Goal: Use online tool/utility: Utilize a website feature to perform a specific function

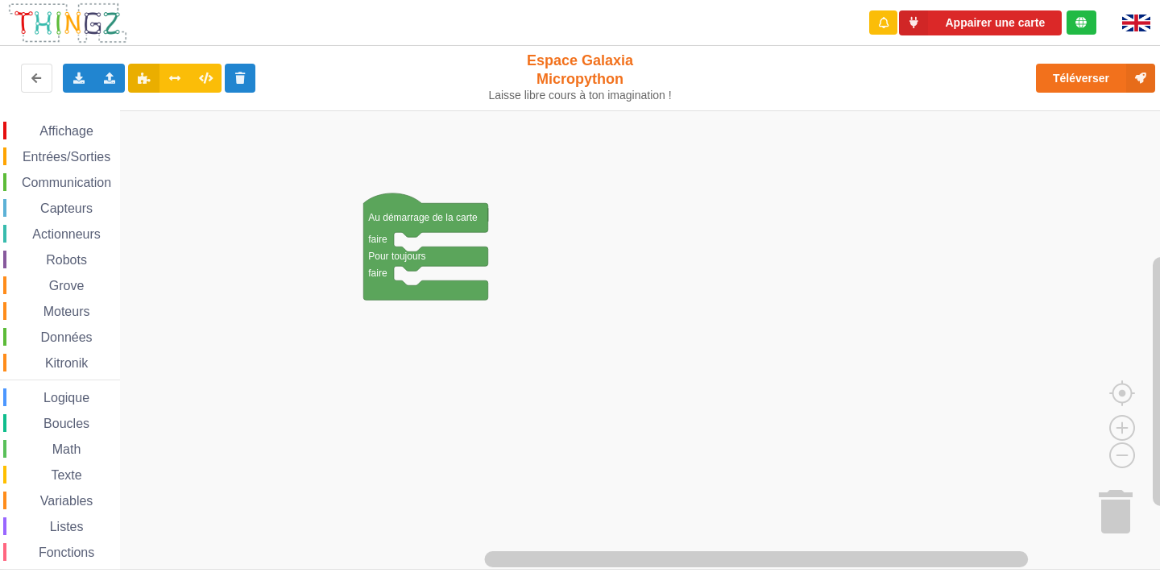
click at [192, 122] on div "Affichage Entrées/Sorties Communication Capteurs Actionneurs Robots Grove Moteu…" at bounding box center [585, 339] width 1171 height 459
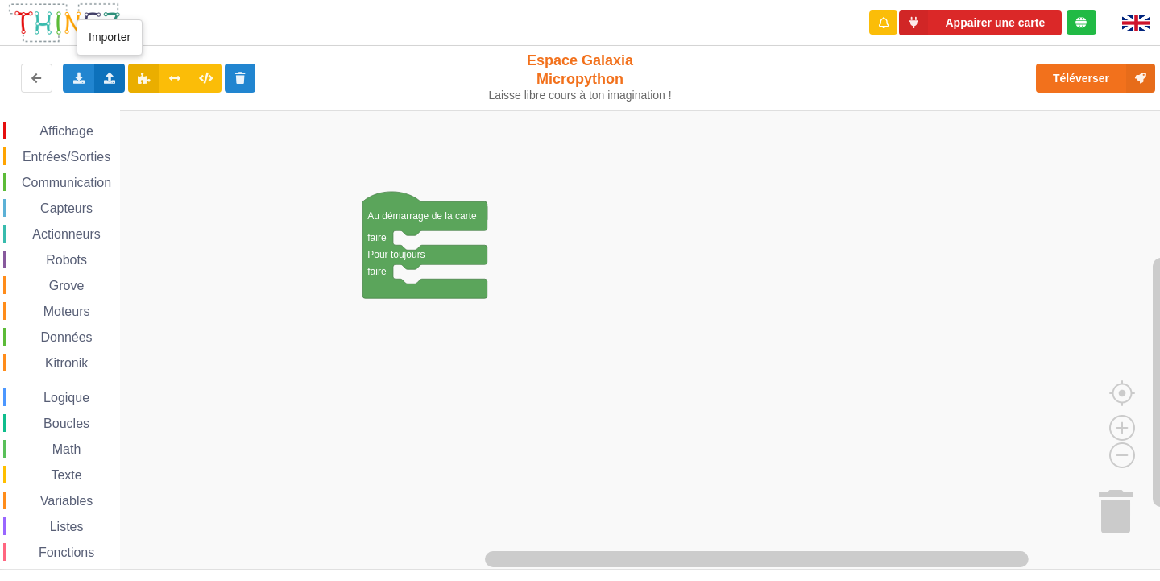
click at [101, 72] on div "Importer un assemblage de blocs Importer du code Python" at bounding box center [109, 78] width 31 height 29
click at [165, 115] on div "Importer un assemblage de blocs" at bounding box center [211, 107] width 215 height 29
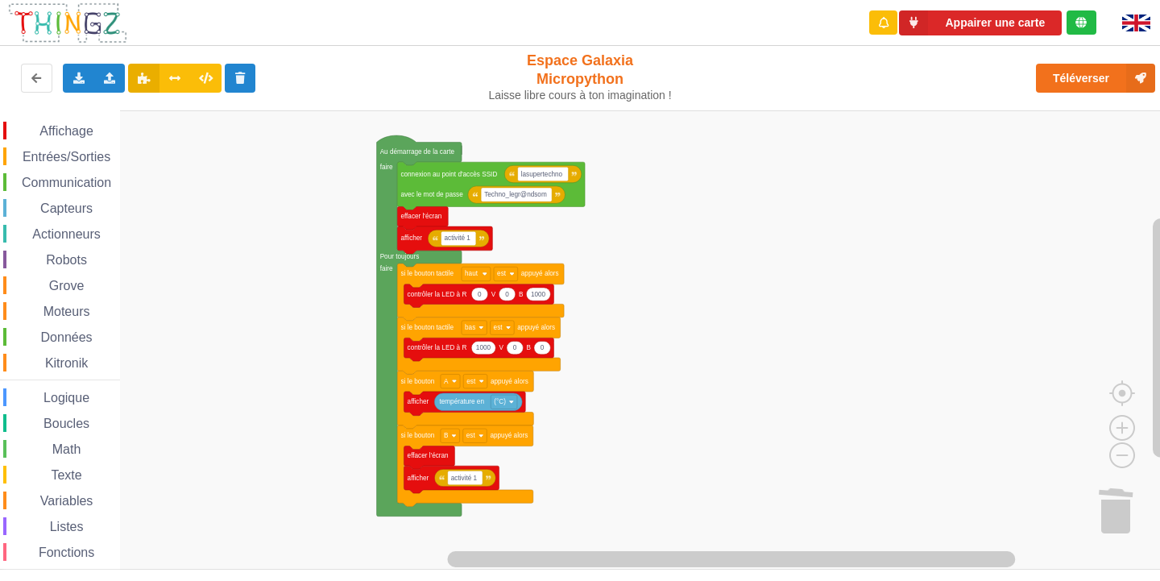
click at [982, 493] on div "Affichage Entrées/Sorties Communication Capteurs Actionneurs Robots Grove Moteu…" at bounding box center [585, 339] width 1171 height 459
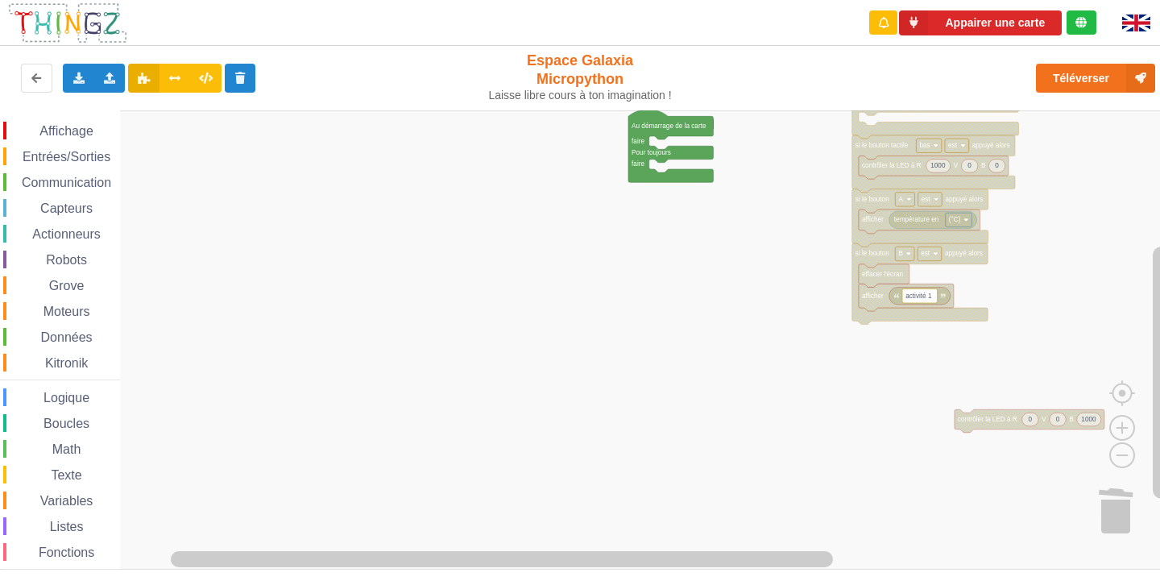
click at [984, 425] on div "Affichage Entrées/Sorties Communication Capteurs Actionneurs Robots Grove Moteu…" at bounding box center [585, 339] width 1171 height 459
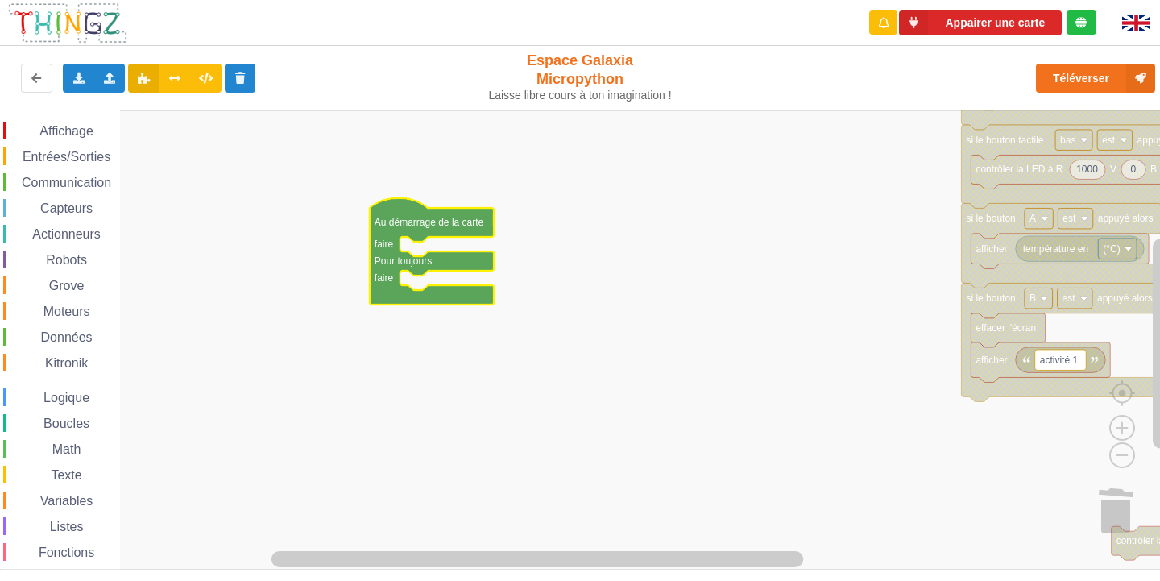
click at [105, 190] on div "Communication" at bounding box center [61, 182] width 117 height 18
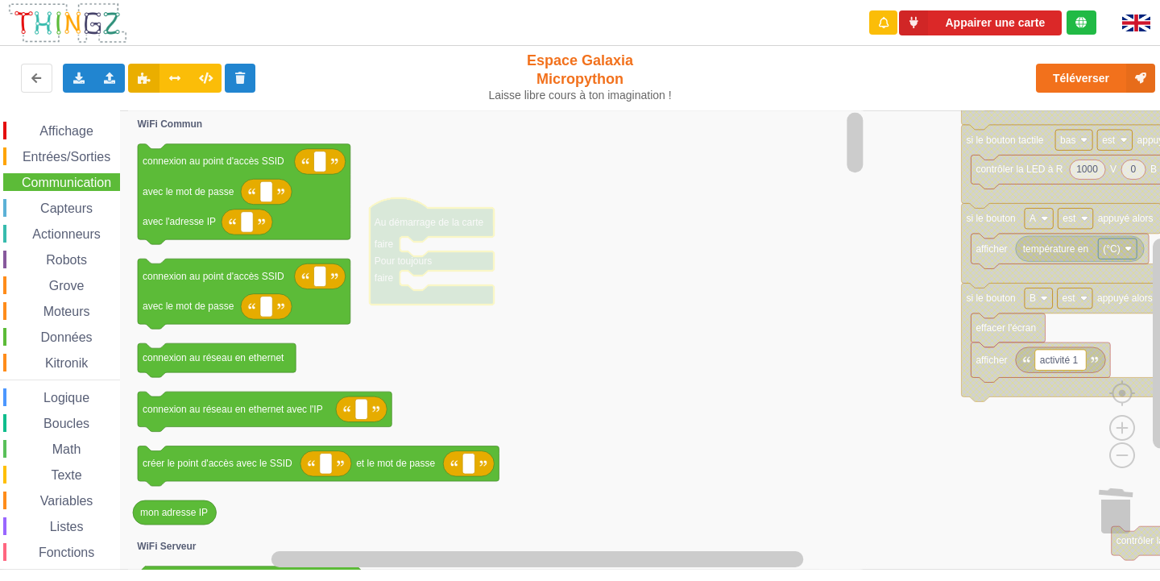
click at [49, 166] on div "Affichage Entrées/Sorties Communication Capteurs Actionneurs Robots Grove Moteu…" at bounding box center [60, 363] width 120 height 482
click at [56, 162] on span "Entrées/Sorties" at bounding box center [66, 157] width 93 height 14
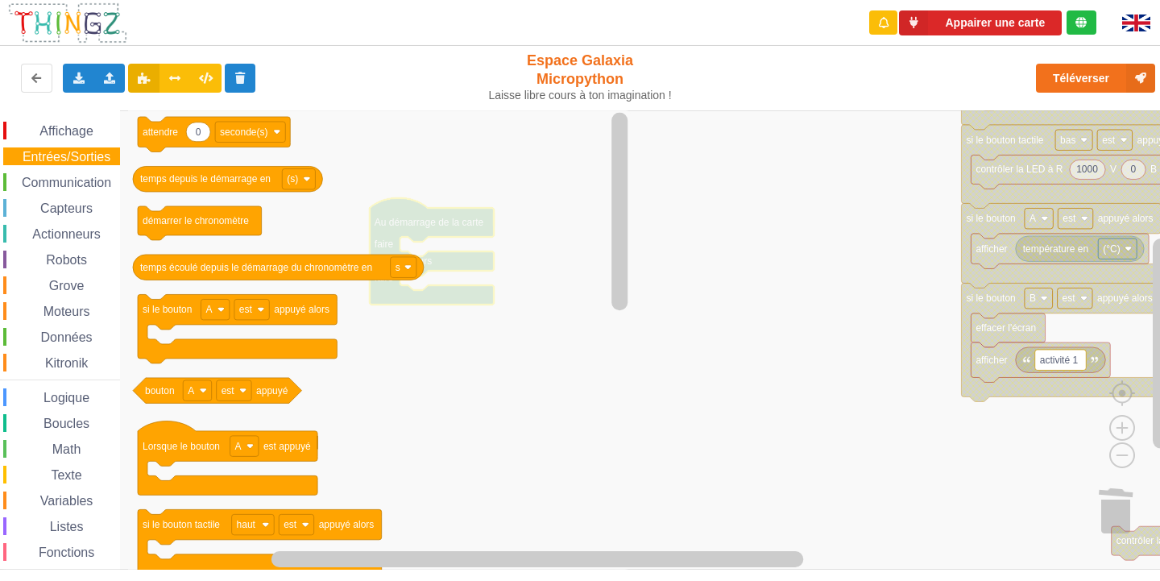
click at [75, 183] on span "Communication" at bounding box center [66, 183] width 94 height 14
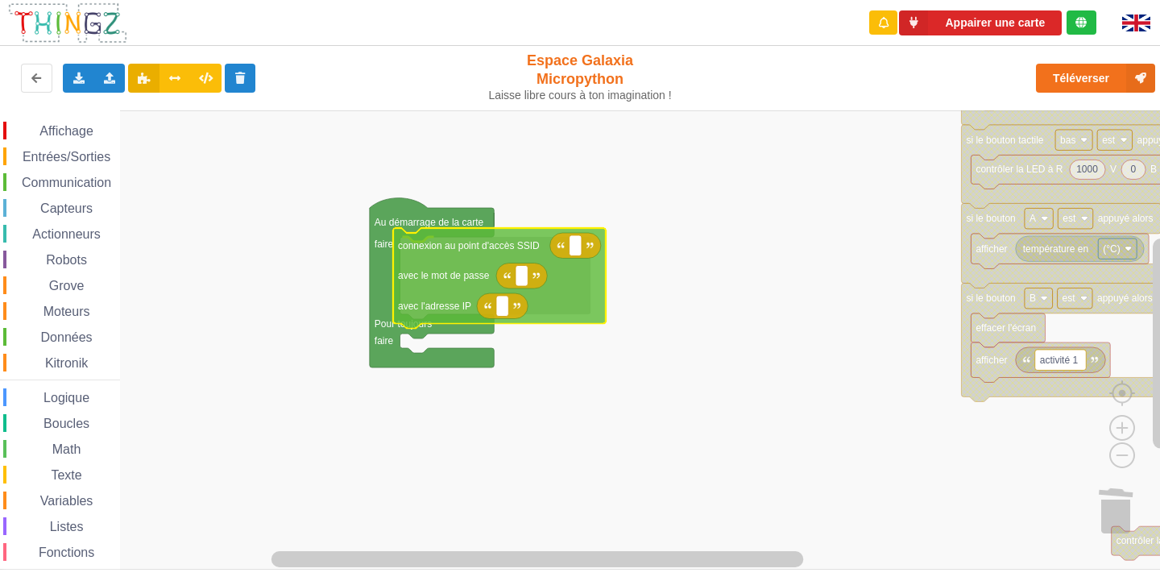
click at [444, 265] on div "Affichage Entrées/Sorties Communication Capteurs Actionneurs Robots Grove Moteu…" at bounding box center [585, 339] width 1171 height 459
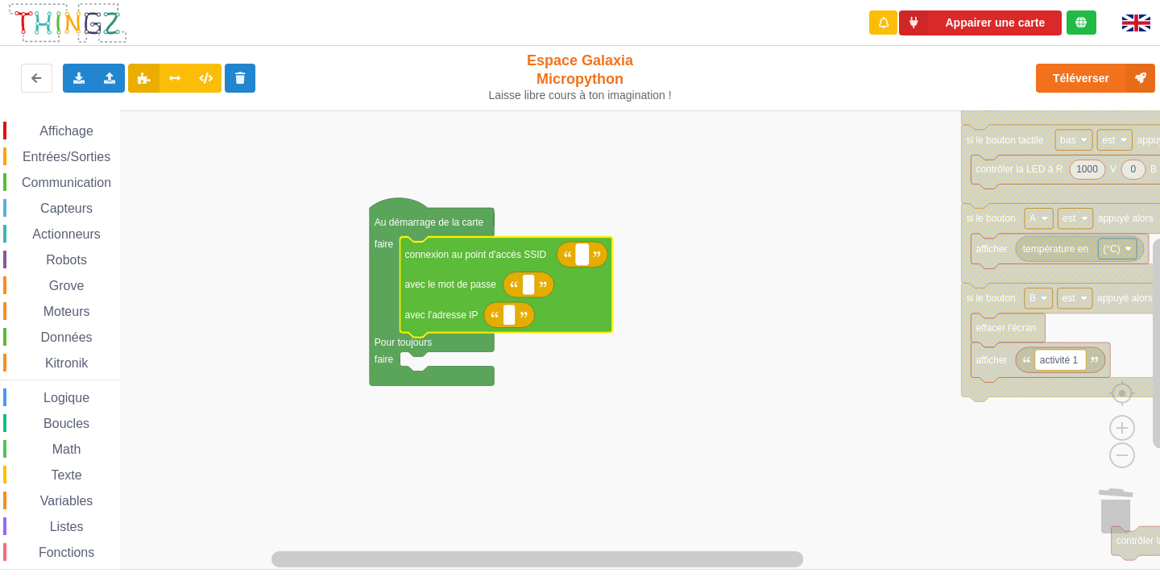
click at [579, 263] on rect "Espace de travail de Blocky" at bounding box center [582, 254] width 12 height 21
click at [578, 255] on input at bounding box center [582, 254] width 12 height 21
type input "n"
type input "NETGEAR38"
click at [527, 287] on text "Espace de travail de Blocky" at bounding box center [528, 284] width 2 height 11
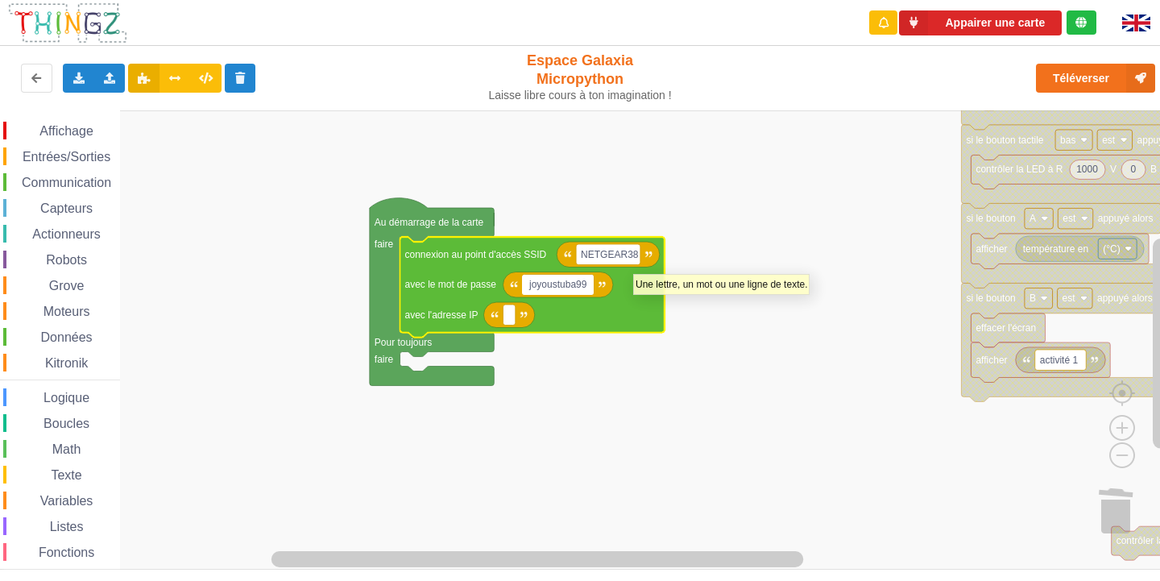
type input "joyoustuba995"
click at [510, 317] on text "Espace de travail de Blocky" at bounding box center [508, 314] width 2 height 11
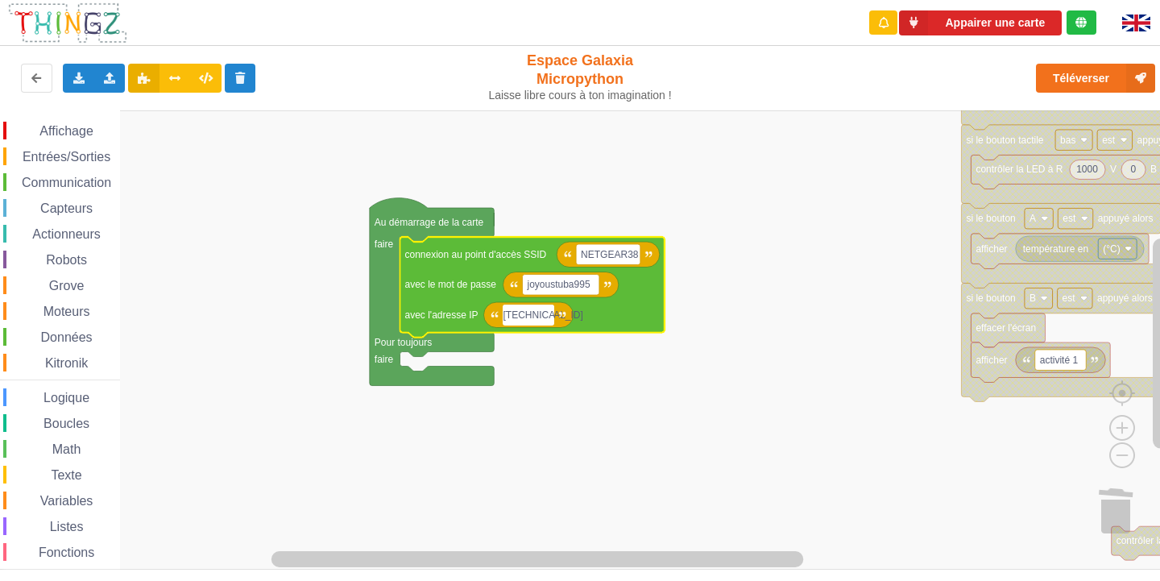
type input "[TECHNICAL_ID]"
click at [755, 387] on rect "Espace de travail de Blocky" at bounding box center [585, 339] width 1171 height 459
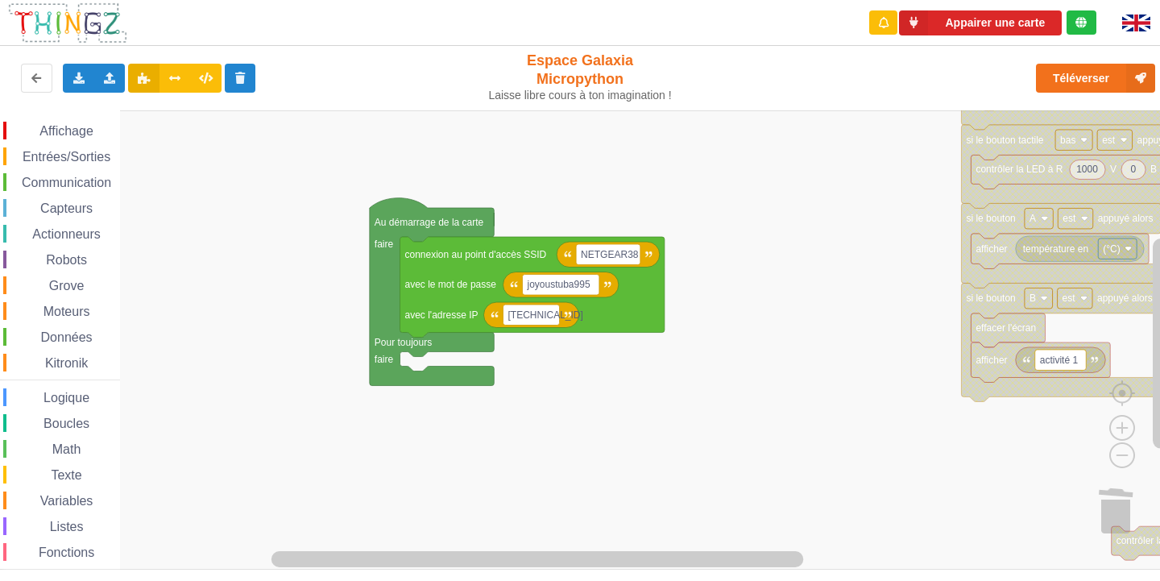
click at [52, 182] on span "Communication" at bounding box center [66, 183] width 94 height 14
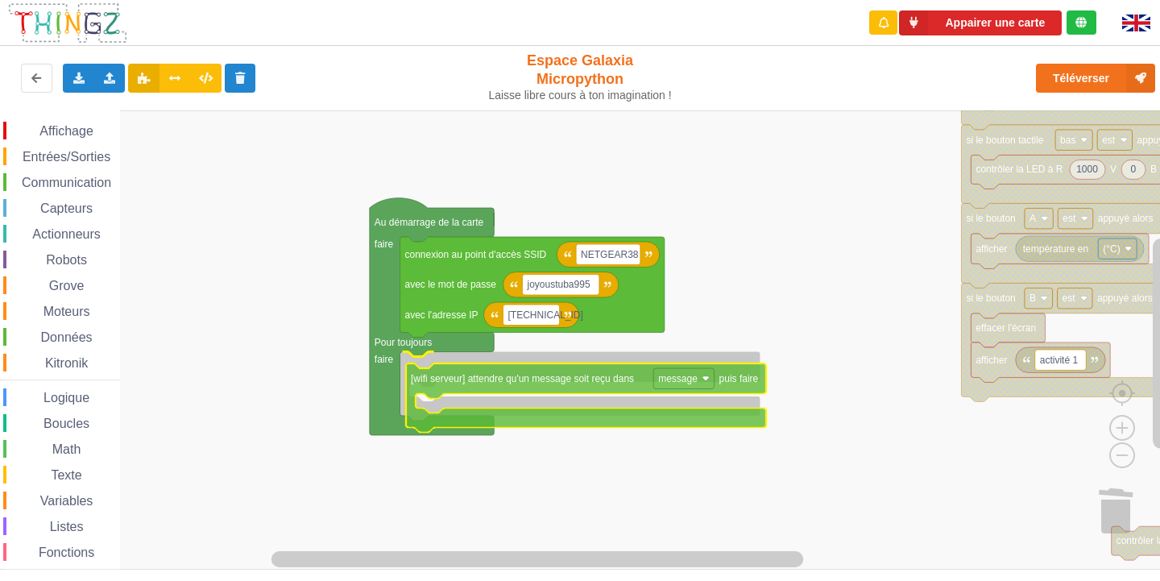
click at [435, 391] on div "Affichage Entrées/Sorties Communication Capteurs Actionneurs Robots Grove Moteu…" at bounding box center [585, 339] width 1171 height 459
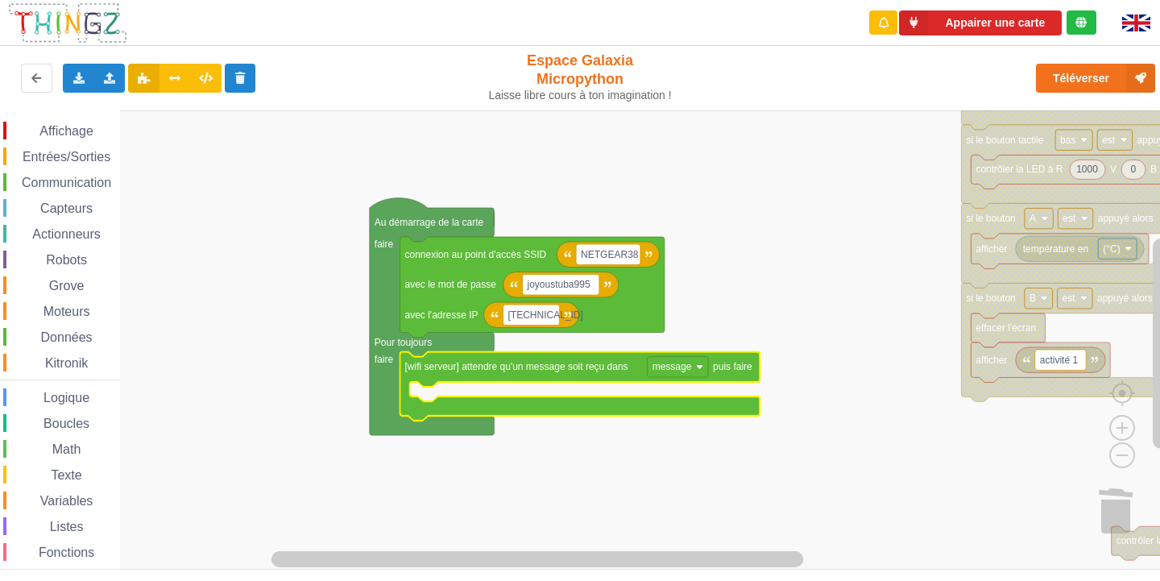
click at [46, 185] on span "Communication" at bounding box center [66, 183] width 94 height 14
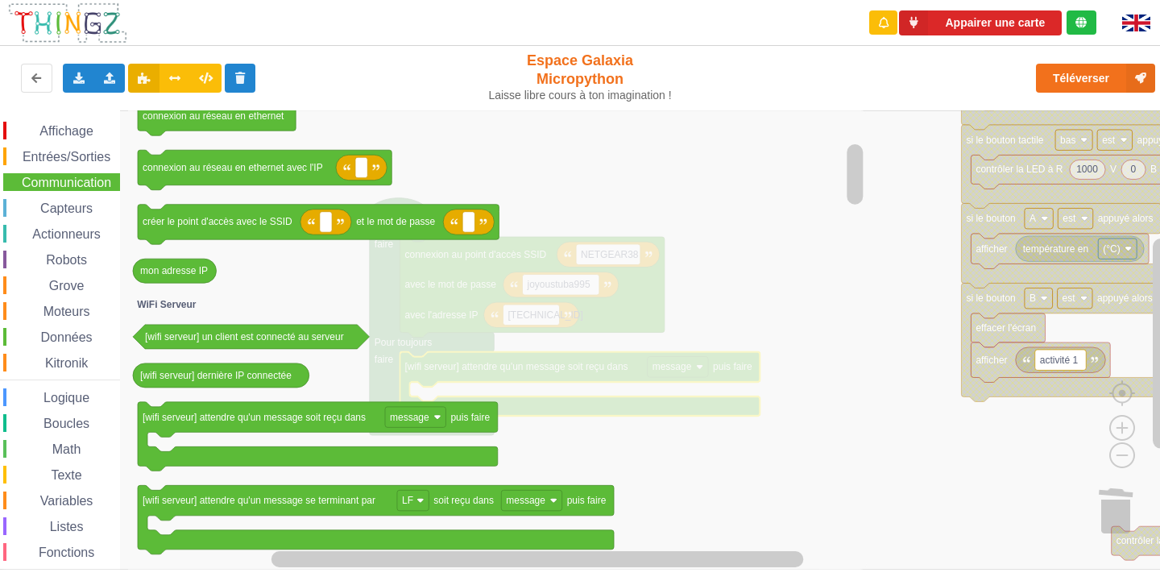
click at [538, 164] on icon "Espace de travail de Blocky" at bounding box center [497, 339] width 738 height 459
click at [715, 161] on icon "Espace de travail de Blocky" at bounding box center [497, 339] width 738 height 459
click at [71, 184] on span "Communication" at bounding box center [66, 183] width 94 height 14
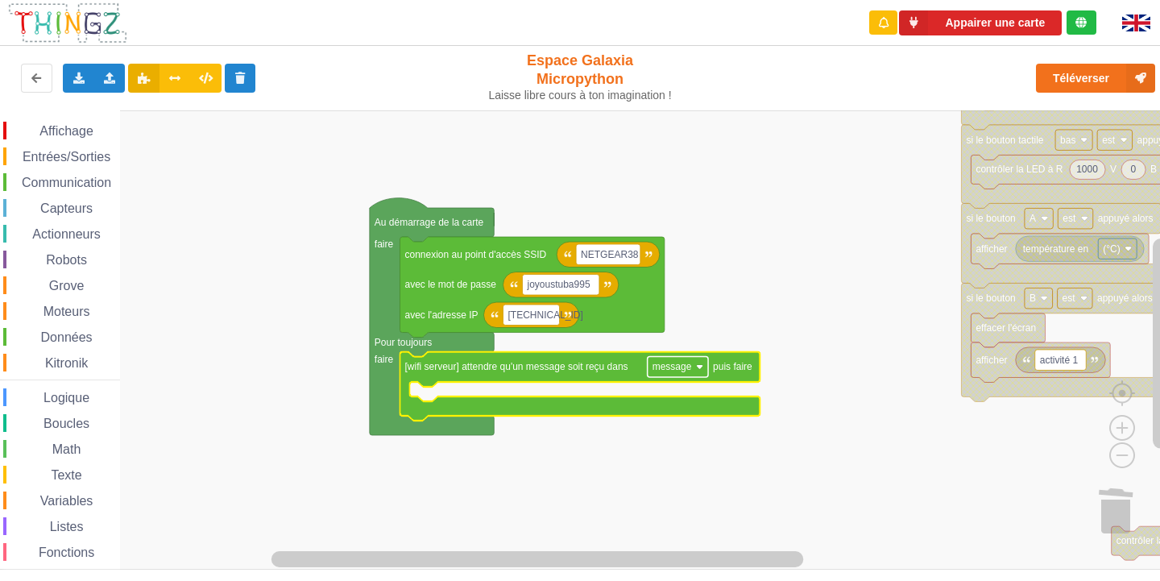
click at [661, 370] on text "message" at bounding box center [671, 366] width 39 height 11
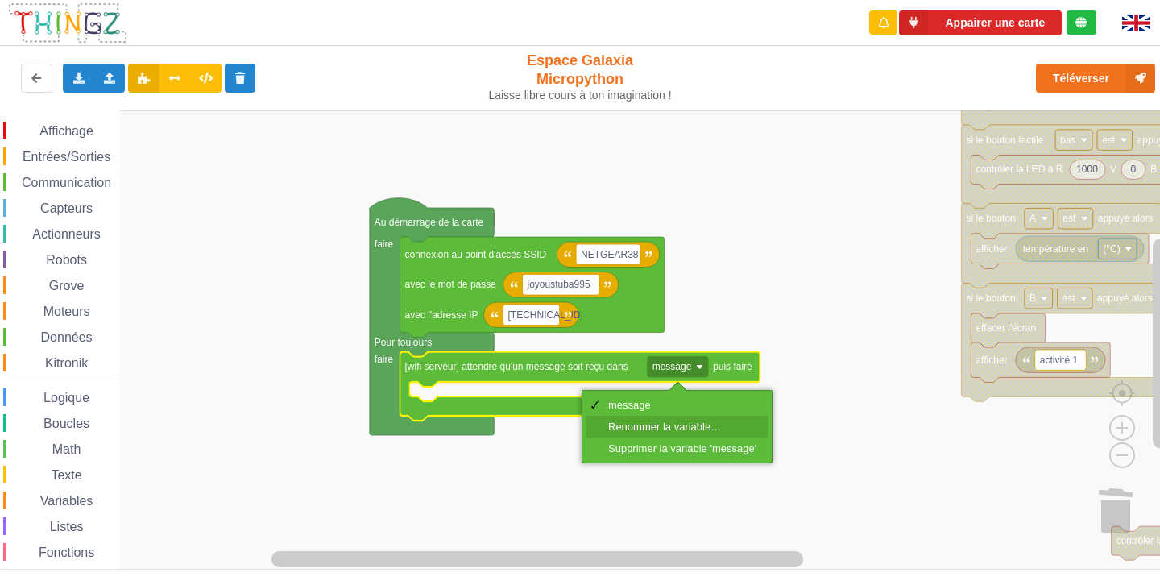
click at [663, 424] on div "Renommer la variable…" at bounding box center [682, 426] width 148 height 12
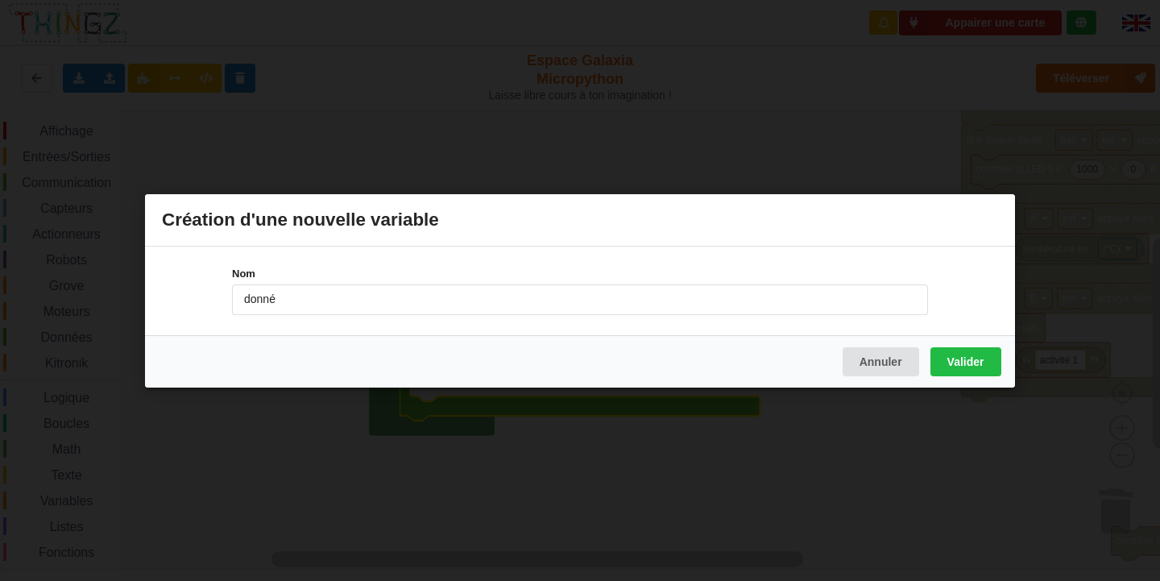
type input "donné"
click at [974, 345] on div "Annuler Valider" at bounding box center [580, 360] width 870 height 52
click at [980, 356] on button "Valider" at bounding box center [965, 360] width 71 height 29
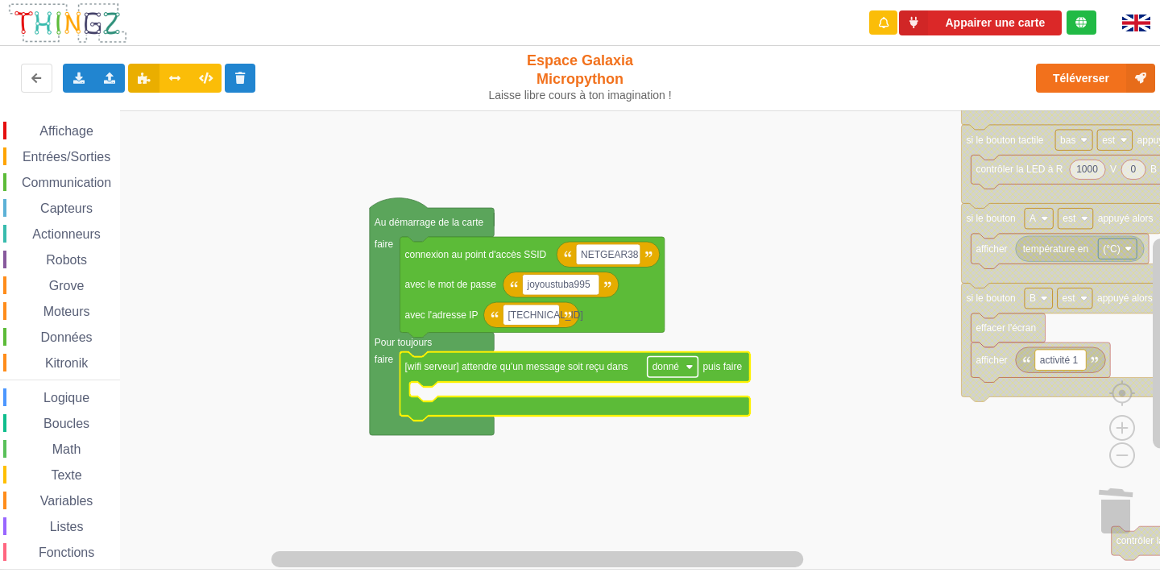
click at [682, 368] on rect "Espace de travail de Blocky" at bounding box center [672, 367] width 51 height 21
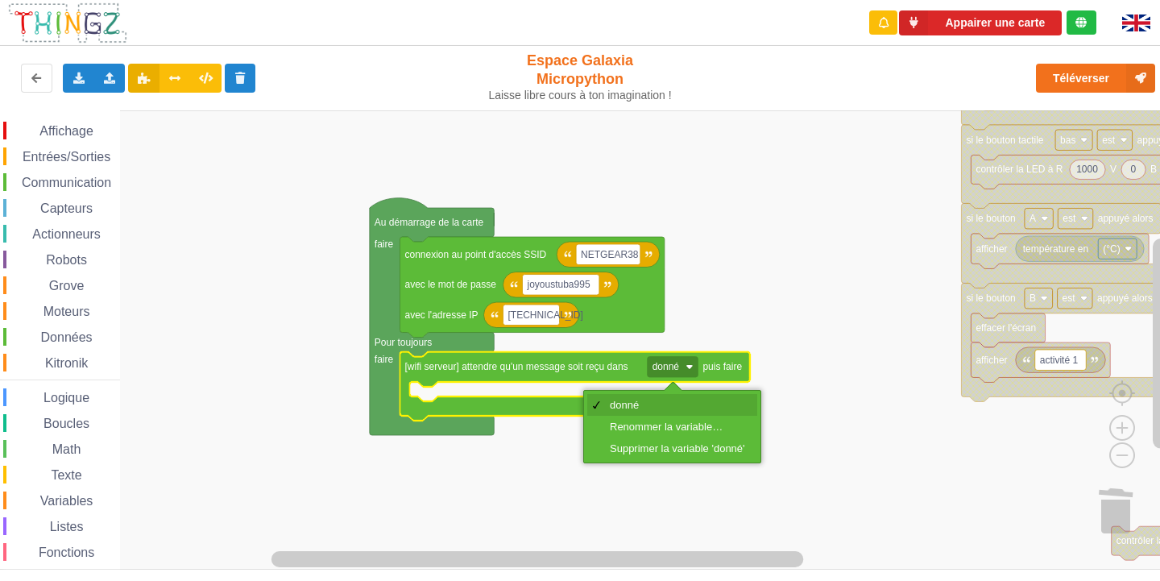
click at [660, 403] on div "donné" at bounding box center [677, 405] width 135 height 12
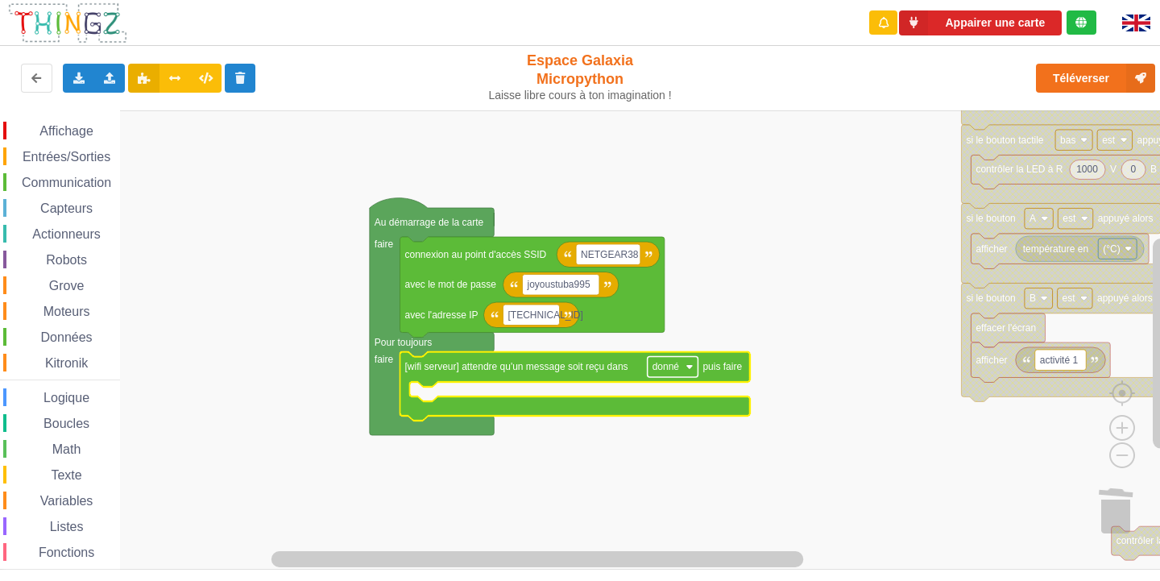
click at [684, 377] on rect "Espace de travail de Blocky" at bounding box center [672, 367] width 51 height 21
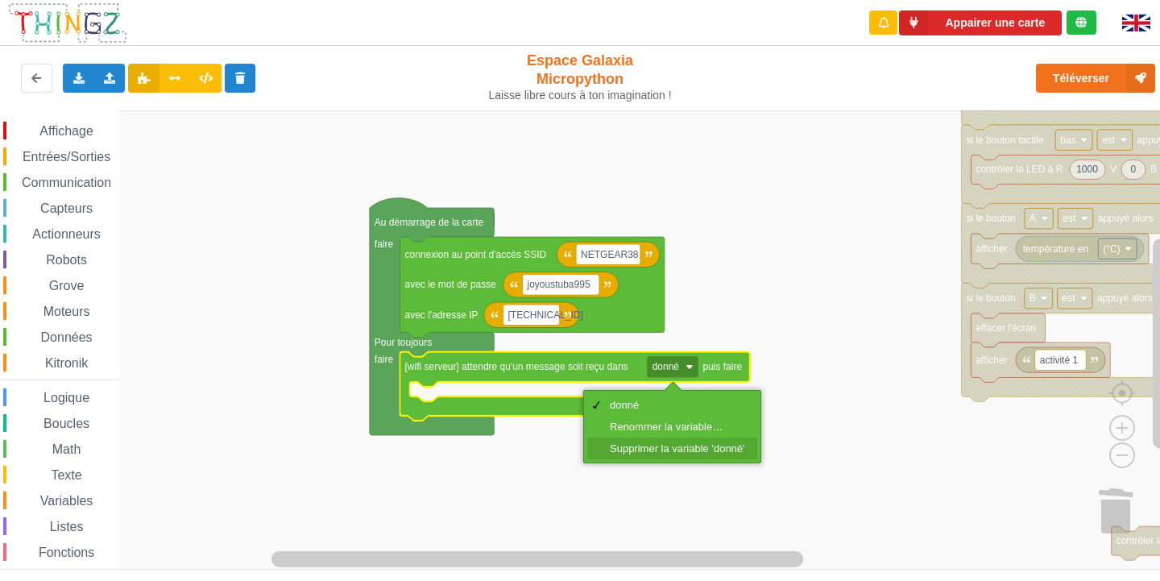
click at [705, 449] on div "Supprimer la variable 'donné'" at bounding box center [677, 448] width 135 height 12
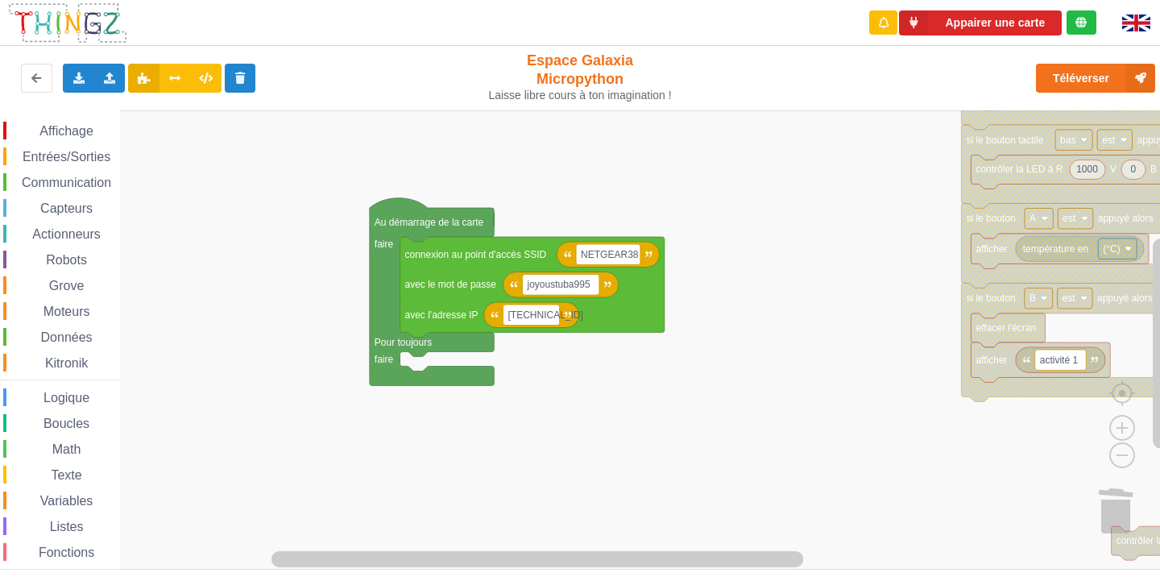
click at [55, 190] on div "Communication" at bounding box center [61, 182] width 117 height 18
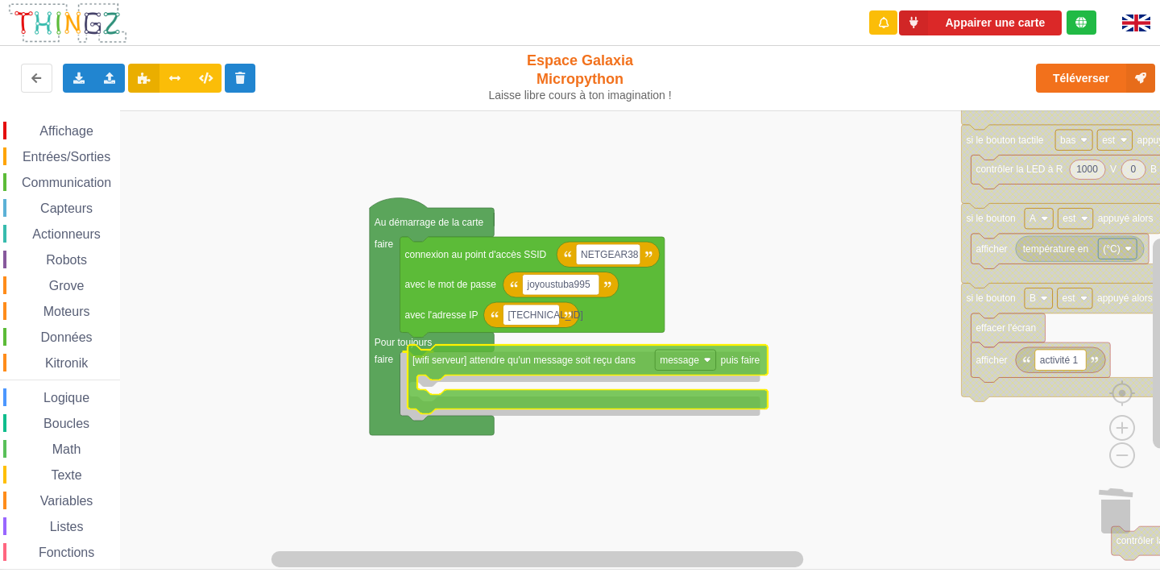
click at [589, 362] on div "Affichage Entrées/Sorties Communication Capteurs Actionneurs Robots Grove Moteu…" at bounding box center [585, 339] width 1171 height 459
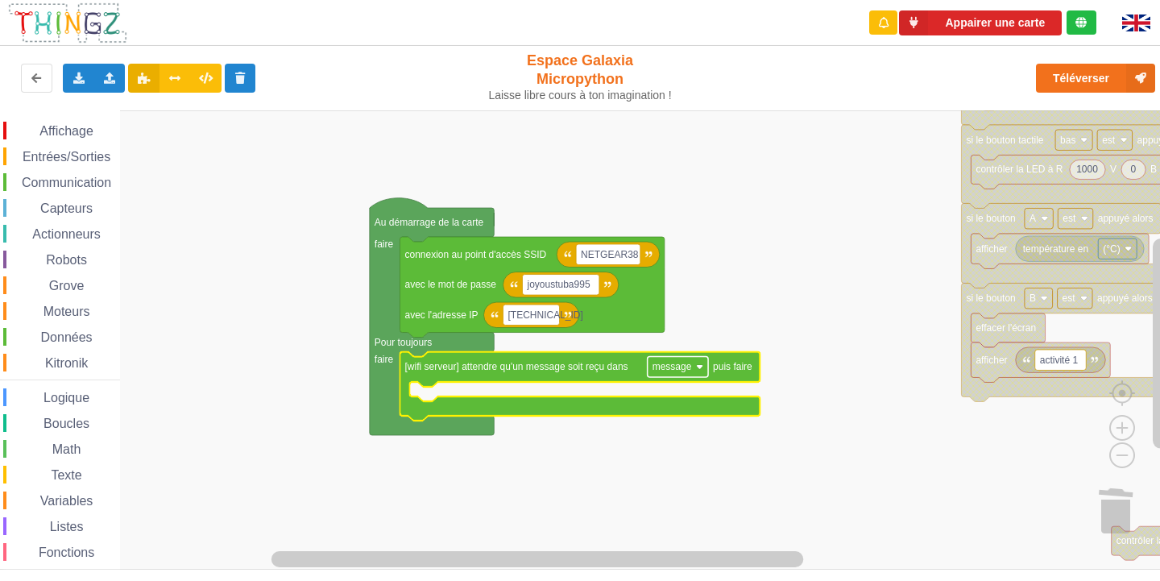
click at [690, 373] on rect "Espace de travail de Blocky" at bounding box center [677, 367] width 60 height 21
click at [800, 365] on rect "Espace de travail de Blocky" at bounding box center [585, 339] width 1171 height 459
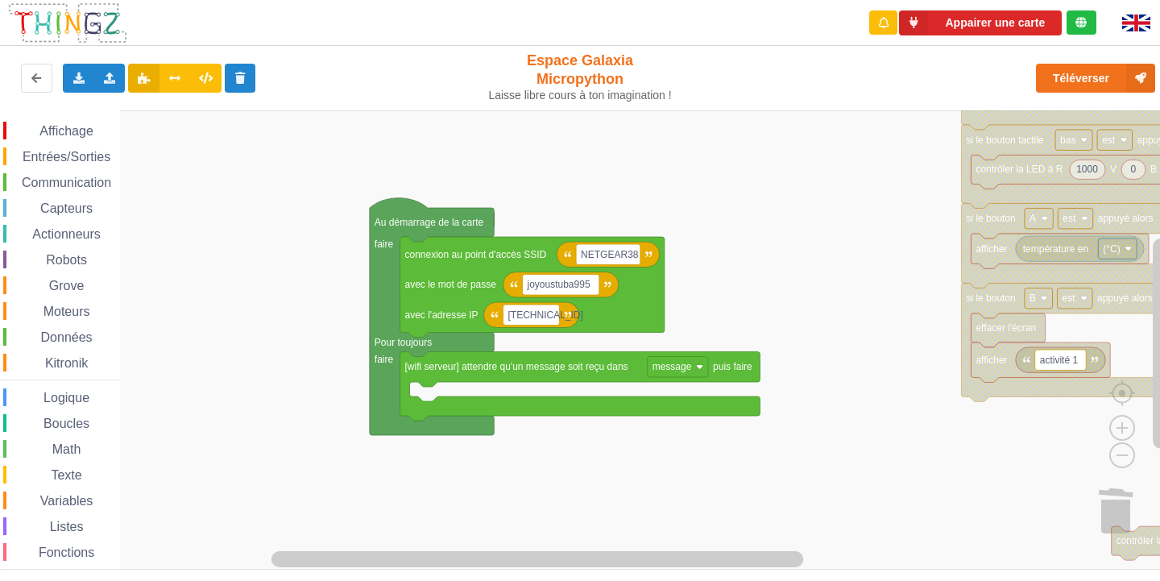
click at [792, 366] on rect "Espace de travail de Blocky" at bounding box center [585, 339] width 1171 height 459
click at [60, 134] on span "Affichage" at bounding box center [66, 131] width 58 height 14
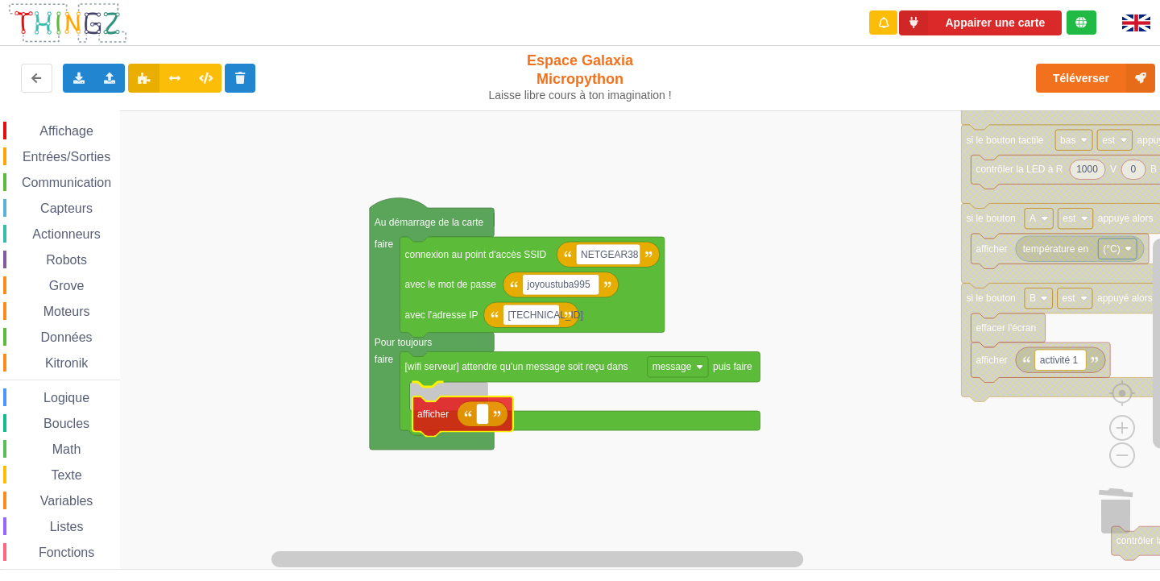
click at [444, 417] on div "Affichage Entrées/Sorties Communication Capteurs Actionneurs Robots Grove Moteu…" at bounding box center [585, 339] width 1171 height 459
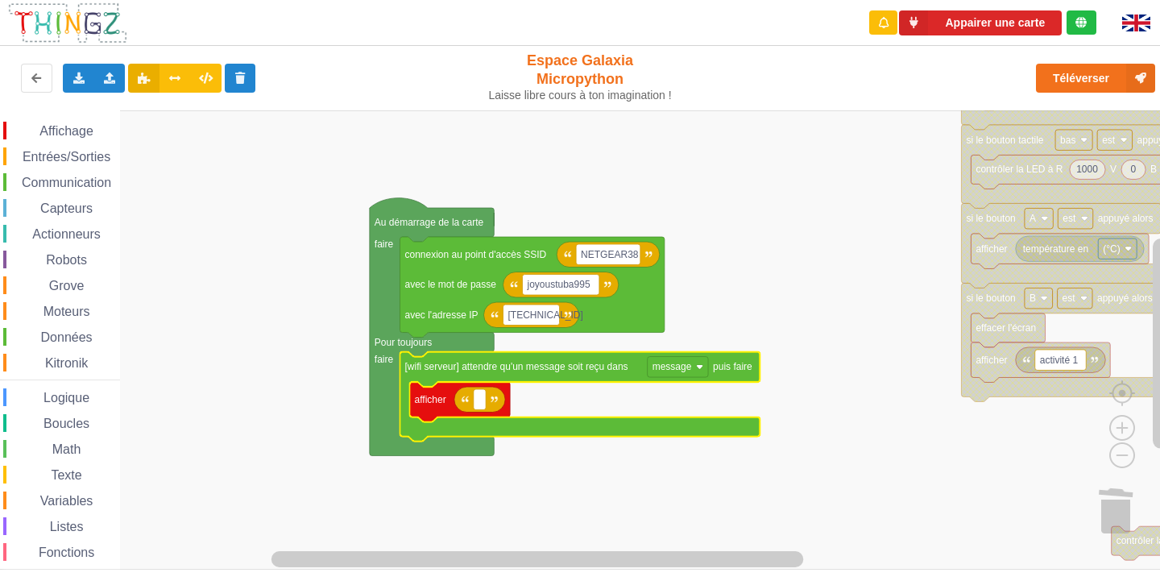
click at [701, 352] on icon "Espace de travail de Blocky" at bounding box center [580, 396] width 360 height 89
click at [699, 369] on image "Espace de travail de Blocky" at bounding box center [699, 366] width 7 height 7
click at [788, 277] on rect "Espace de travail de Blocky" at bounding box center [585, 339] width 1171 height 459
click at [738, 255] on rect "Espace de travail de Blocky" at bounding box center [585, 339] width 1171 height 459
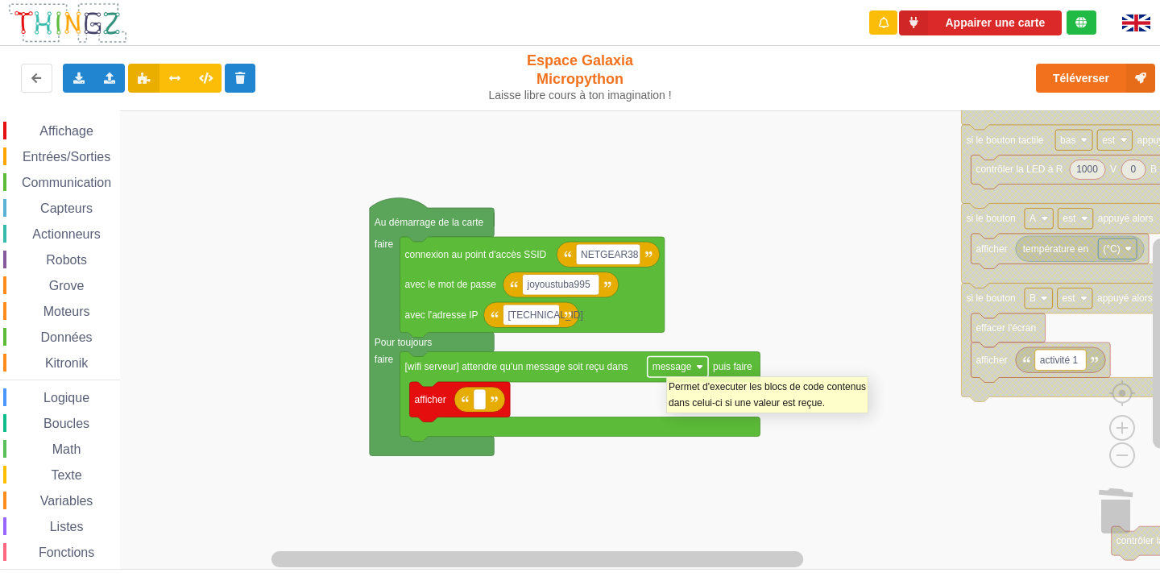
click at [666, 368] on text "message" at bounding box center [671, 366] width 39 height 11
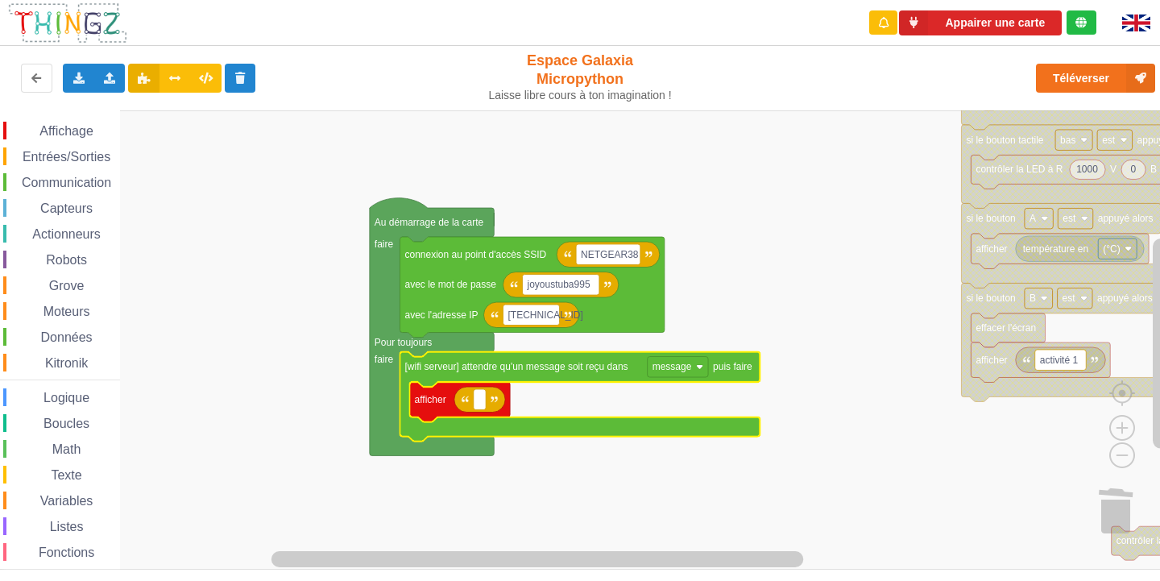
click at [700, 279] on rect "Espace de travail de Blocky" at bounding box center [585, 339] width 1171 height 459
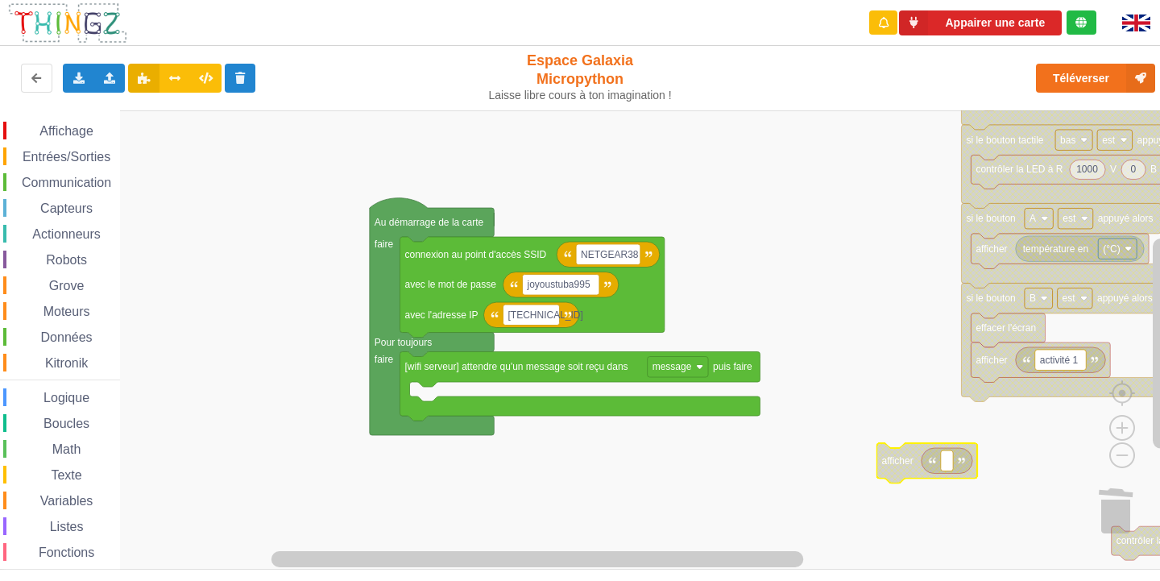
click at [850, 308] on rect "Espace de travail de Blocky" at bounding box center [585, 339] width 1171 height 459
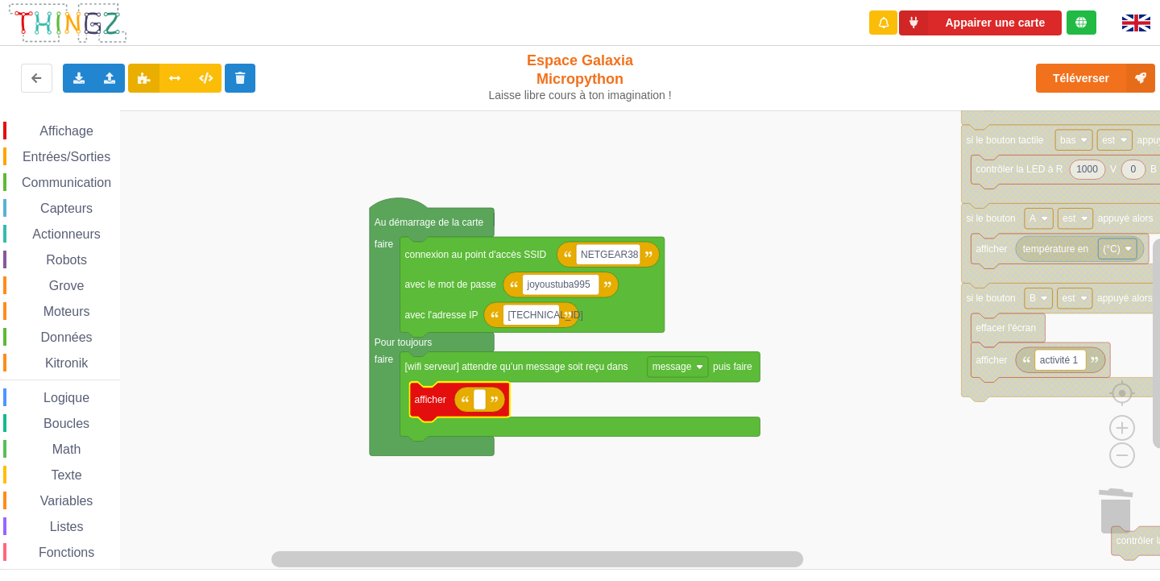
click at [69, 123] on div "Affichage" at bounding box center [61, 131] width 117 height 18
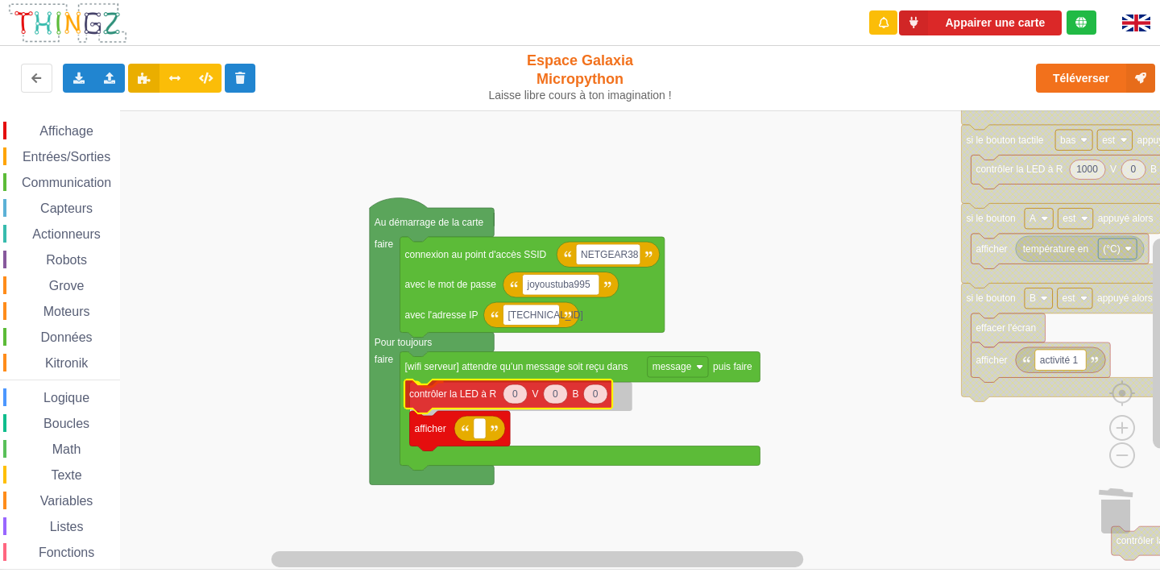
click at [570, 383] on div "Affichage Entrées/Sorties Communication Capteurs Actionneurs Robots Grove Moteu…" at bounding box center [585, 339] width 1171 height 459
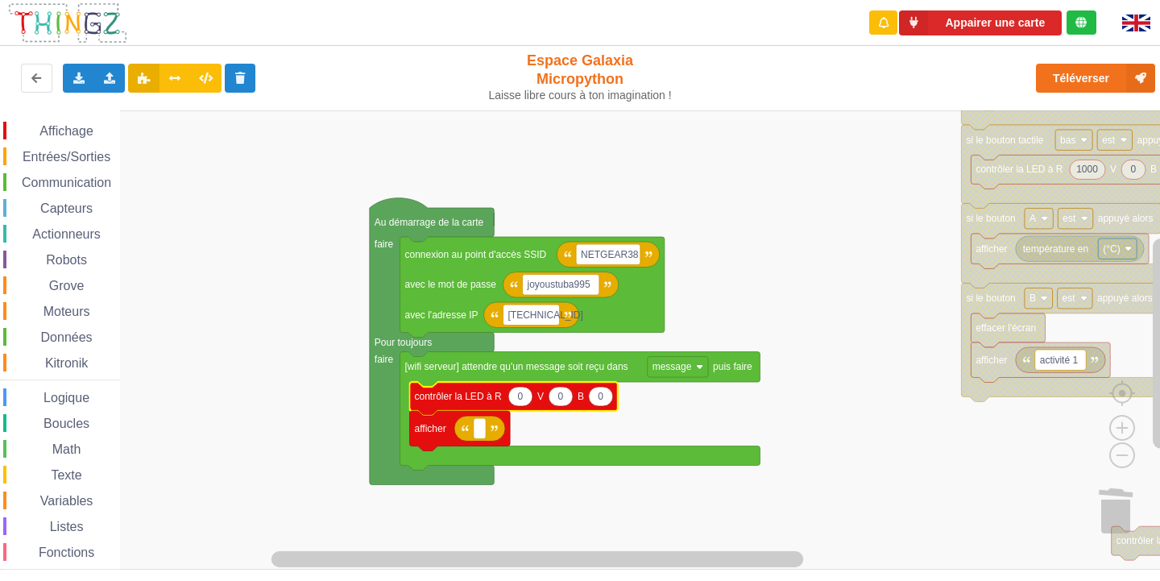
click at [562, 402] on text "0" at bounding box center [561, 396] width 6 height 11
type input "1000"
click at [63, 163] on div "Entrées/Sorties" at bounding box center [61, 156] width 117 height 18
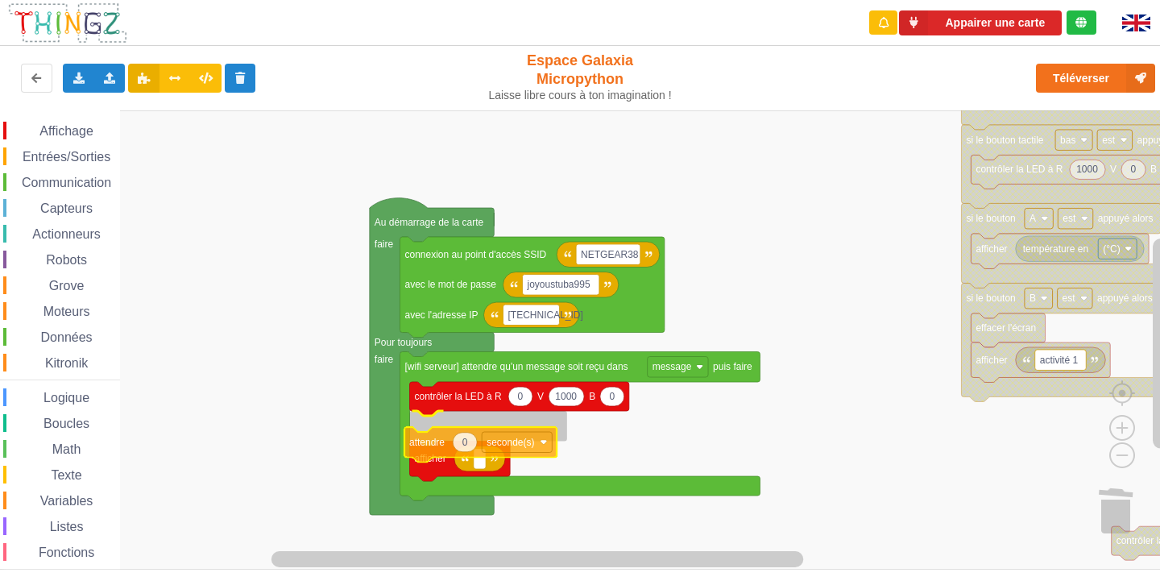
click at [505, 436] on div "Affichage Entrées/Sorties Communication Capteurs Actionneurs Robots Grove Moteu…" at bounding box center [585, 339] width 1171 height 459
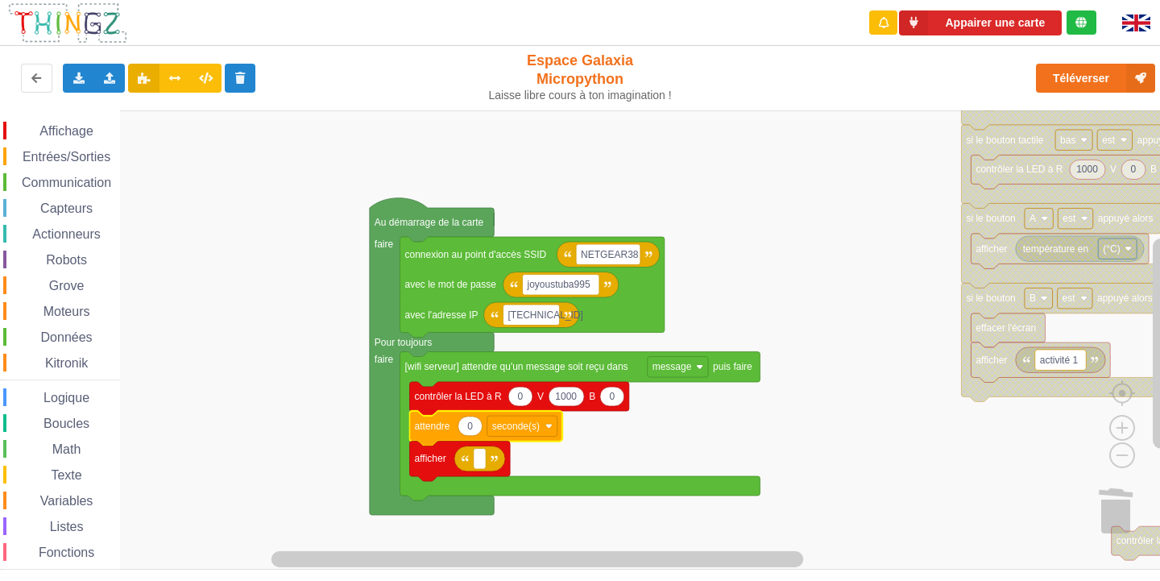
click at [469, 428] on text "0" at bounding box center [470, 425] width 6 height 11
type input "2"
click at [651, 411] on rect "Espace de travail de Blocky" at bounding box center [585, 339] width 1171 height 459
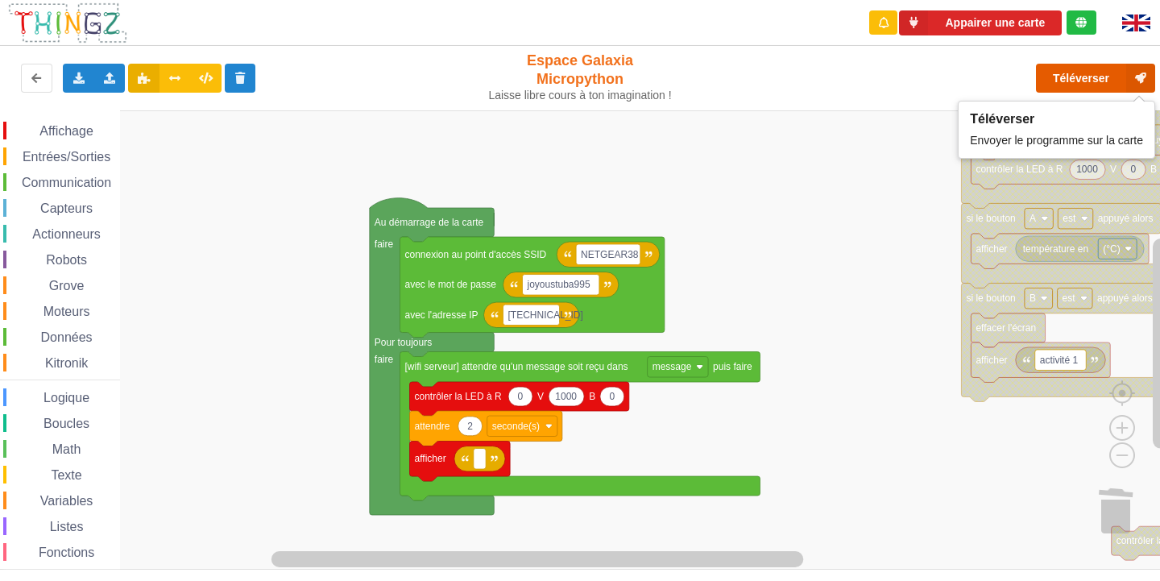
click at [1077, 70] on button "Téléverser" at bounding box center [1095, 78] width 119 height 29
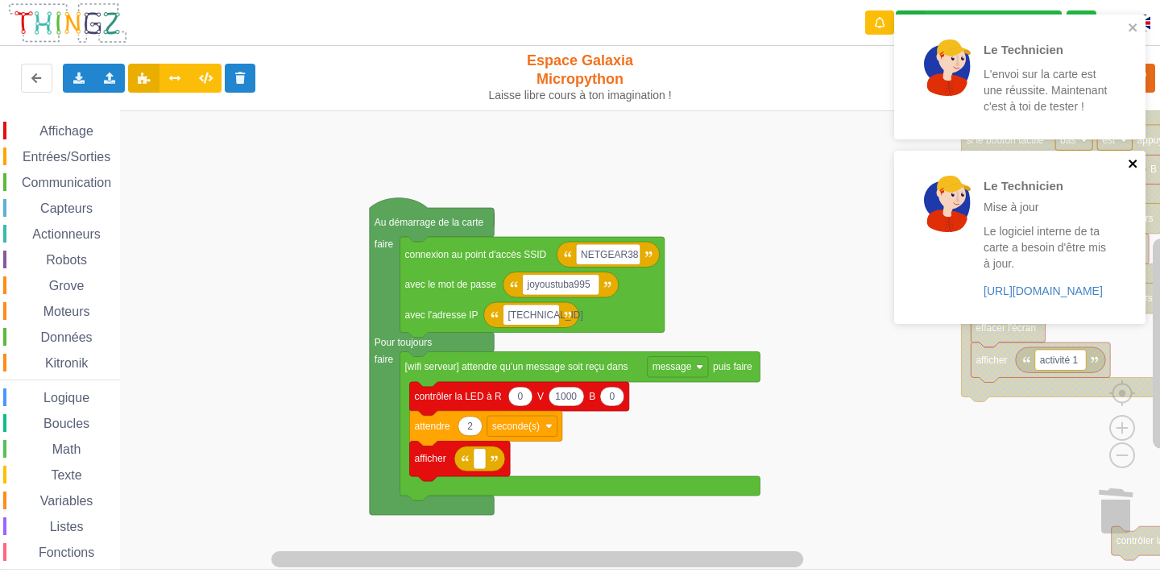
click at [1133, 160] on icon "close" at bounding box center [1132, 163] width 11 height 13
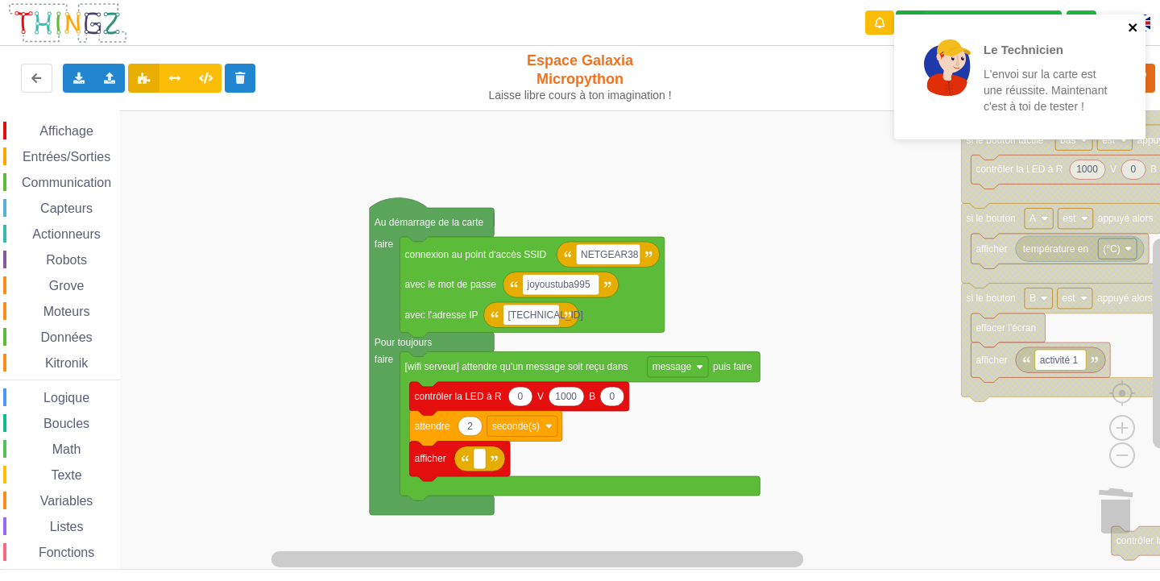
click at [1138, 29] on icon "close" at bounding box center [1132, 27] width 11 height 13
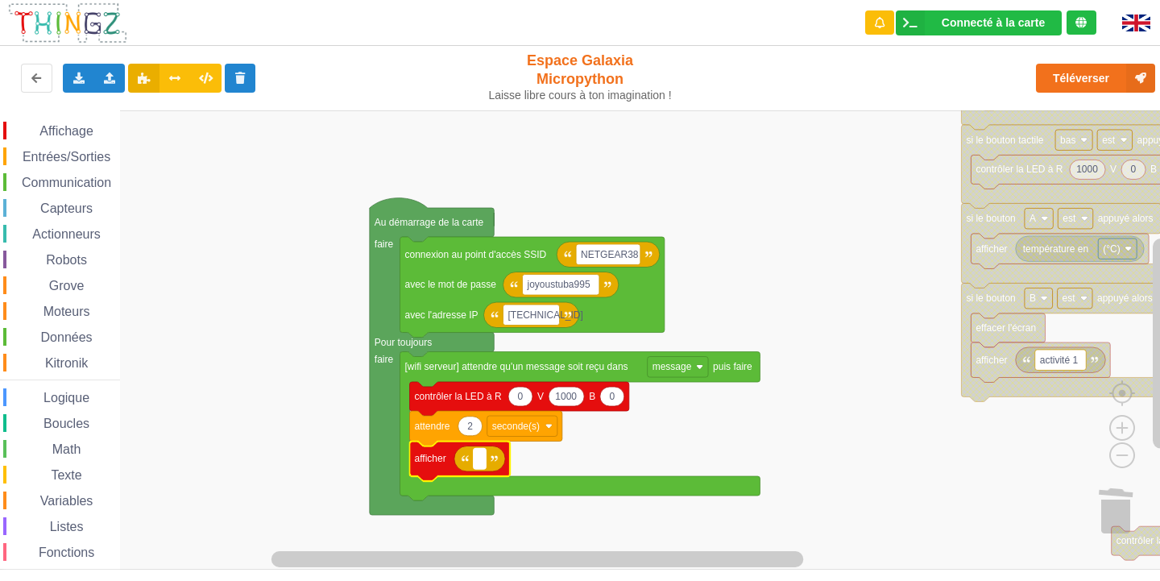
click at [481, 467] on rect "Espace de travail de Blocky" at bounding box center [480, 459] width 12 height 21
click at [71, 183] on span "Communication" at bounding box center [66, 183] width 94 height 14
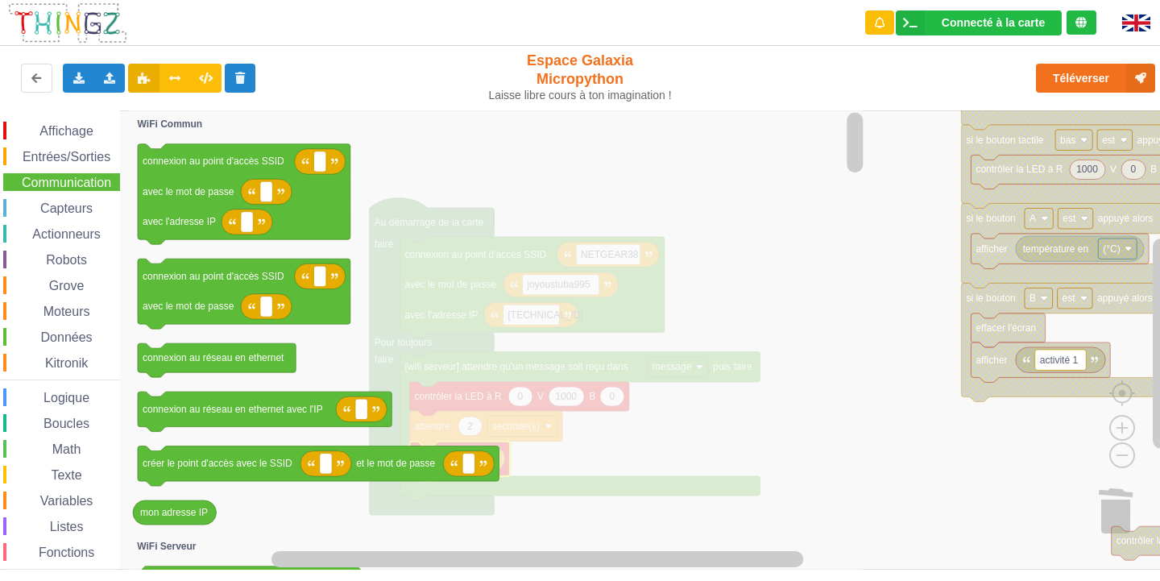
click at [679, 233] on icon "Espace de travail de Blocky" at bounding box center [497, 339] width 738 height 459
click at [557, 431] on icon "Espace de travail de Blocky" at bounding box center [497, 339] width 738 height 459
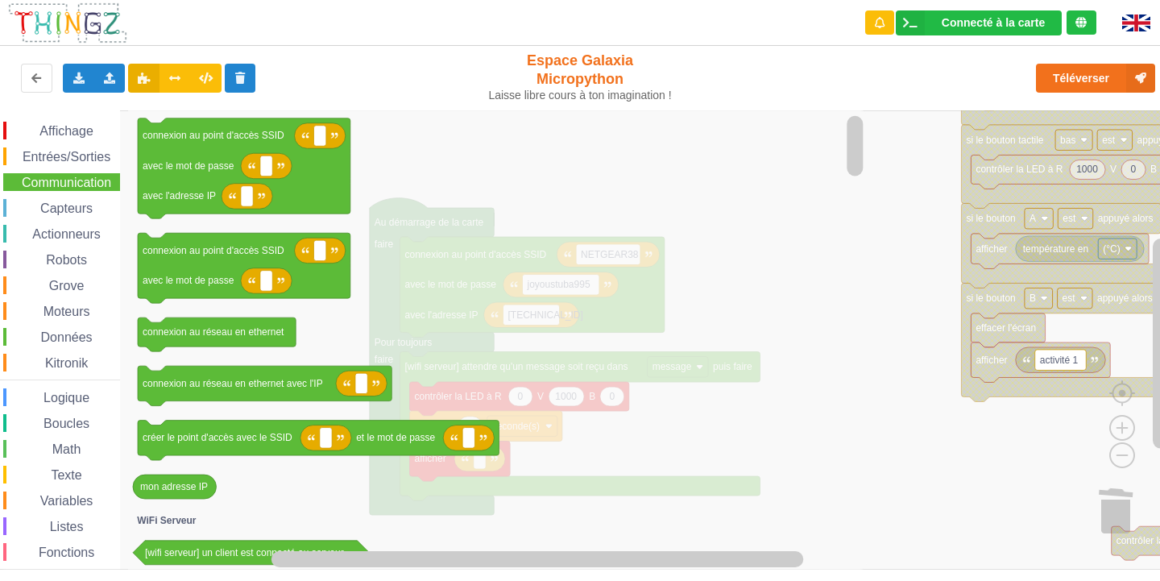
click at [52, 178] on span "Communication" at bounding box center [66, 183] width 94 height 14
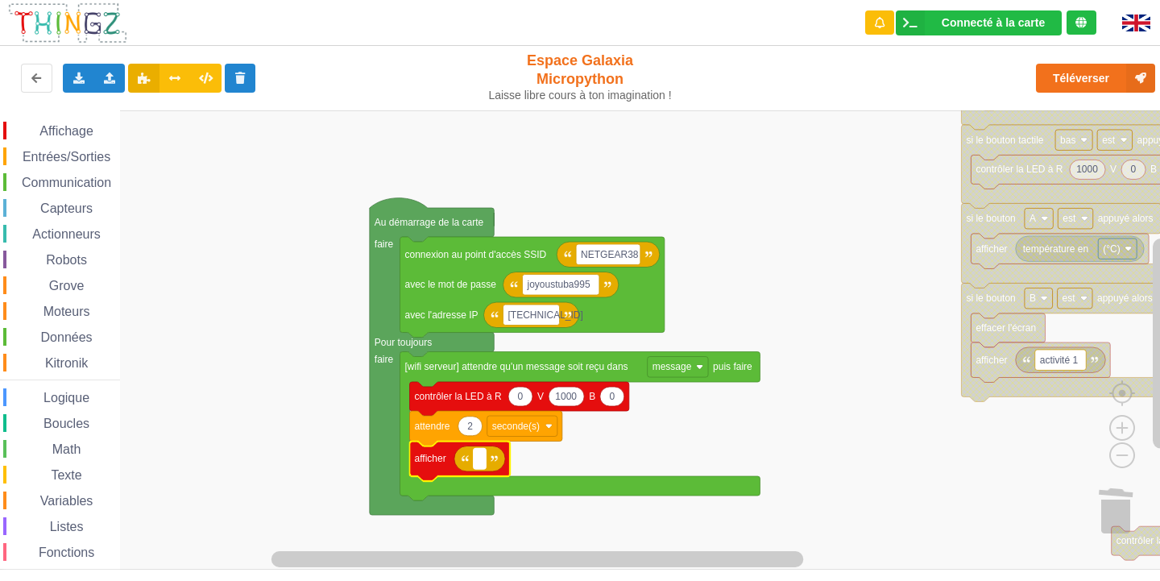
click at [478, 467] on rect "Espace de travail de Blocky" at bounding box center [480, 459] width 12 height 21
click at [57, 172] on div "Affichage Entrées/Sorties Communication Capteurs Actionneurs Robots Grove Moteu…" at bounding box center [60, 363] width 120 height 482
click at [70, 188] on span "Communication" at bounding box center [66, 183] width 94 height 14
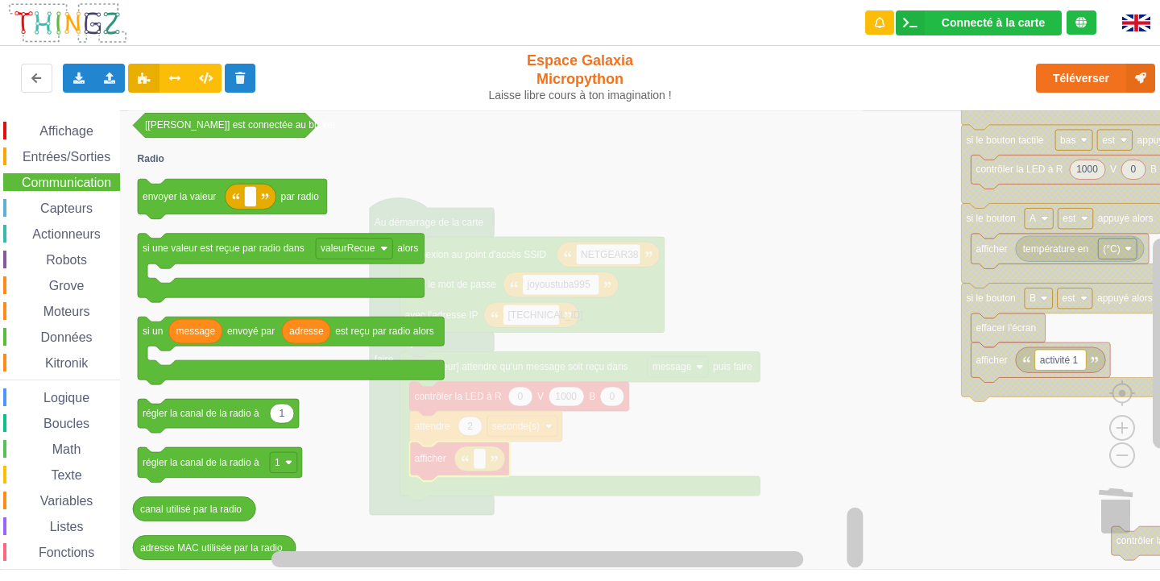
click at [68, 159] on span "Entrées/Sorties" at bounding box center [66, 157] width 93 height 14
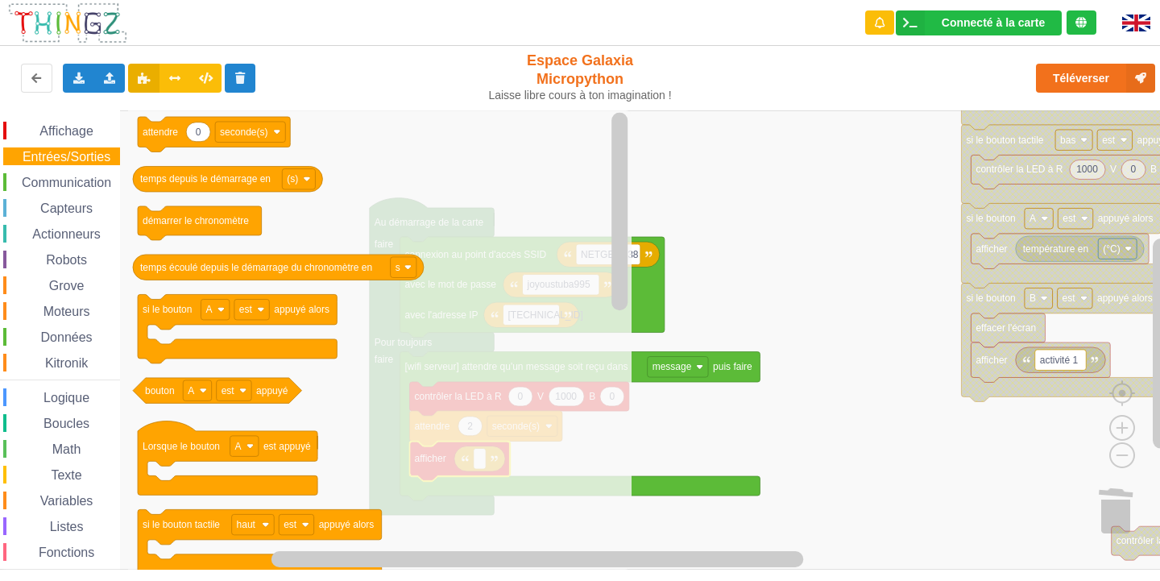
click at [72, 126] on span "Affichage" at bounding box center [66, 131] width 58 height 14
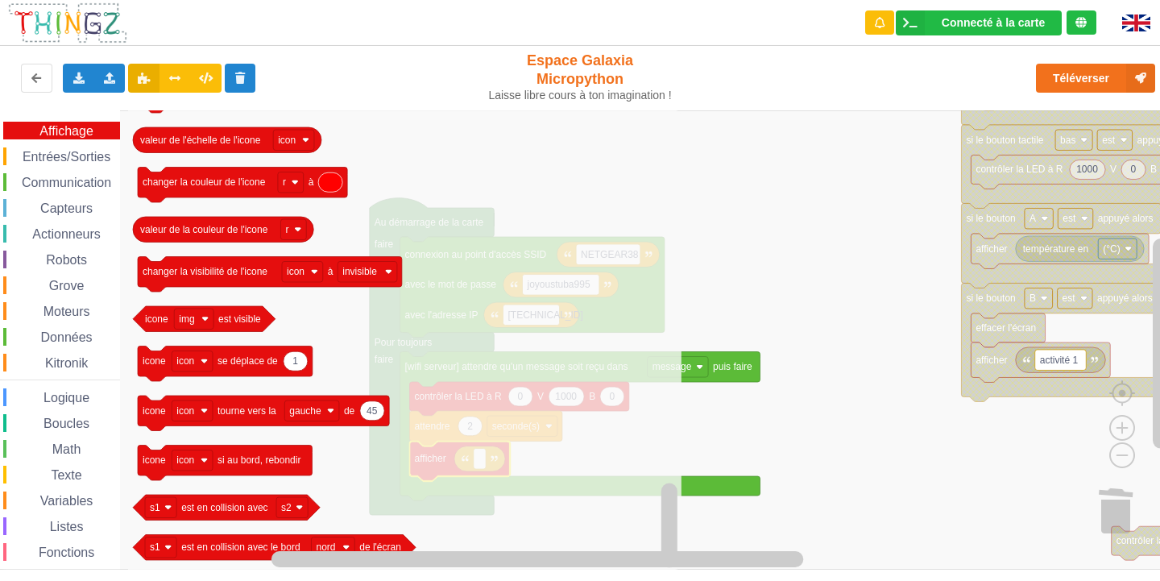
click at [98, 129] on div "Affichage" at bounding box center [61, 131] width 117 height 18
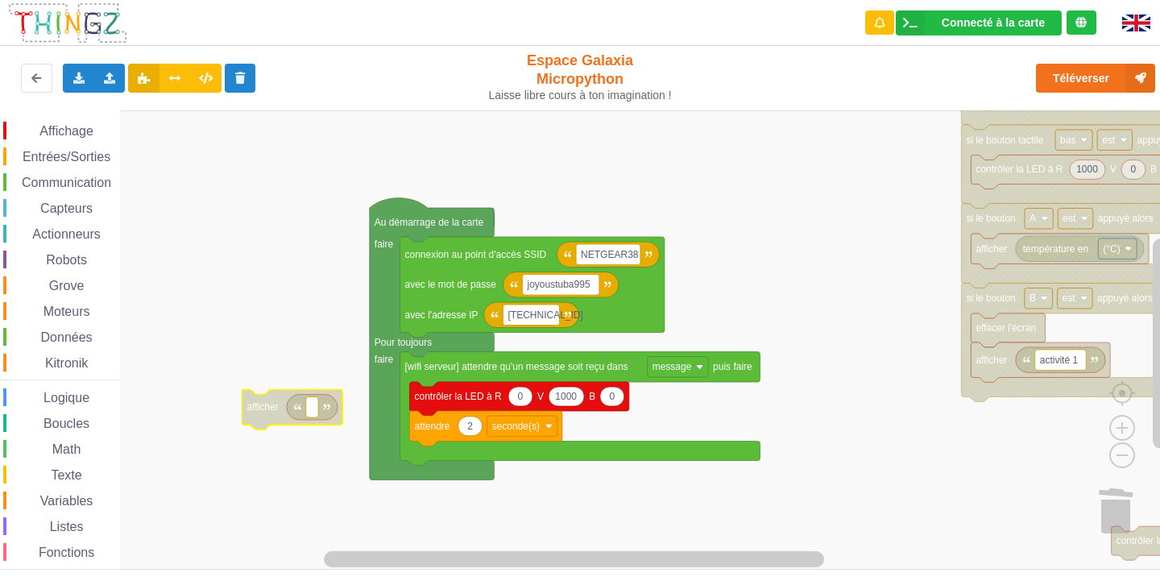
click at [77, 157] on span "Entrées/Sorties" at bounding box center [66, 157] width 93 height 14
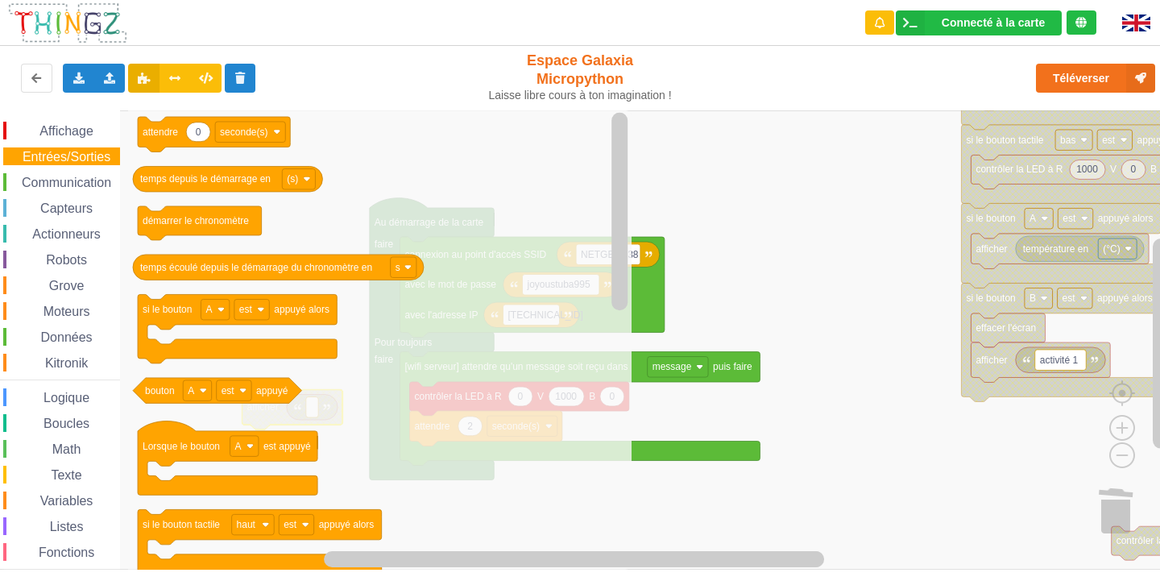
click at [54, 283] on span "Grove" at bounding box center [67, 286] width 40 height 14
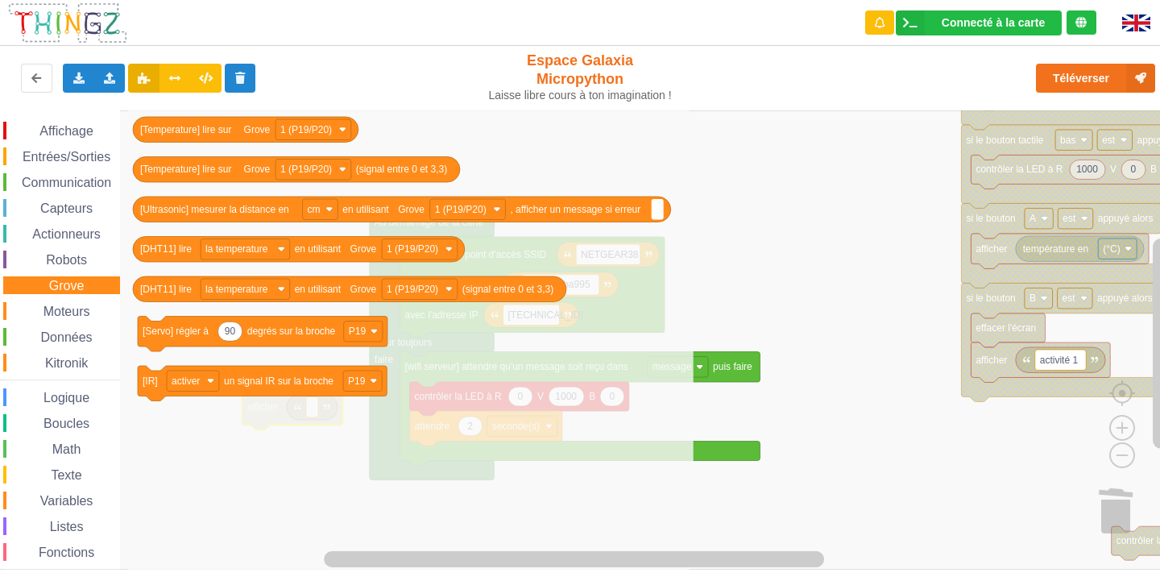
click at [59, 308] on span "Moteurs" at bounding box center [67, 311] width 52 height 14
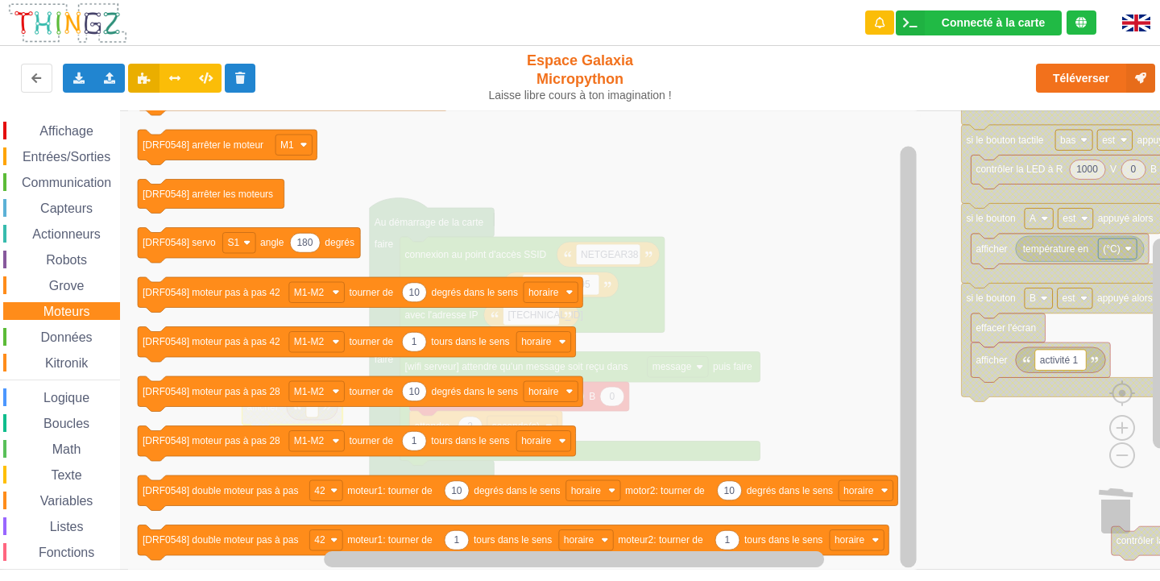
click at [57, 361] on span "Kitronik" at bounding box center [67, 363] width 48 height 14
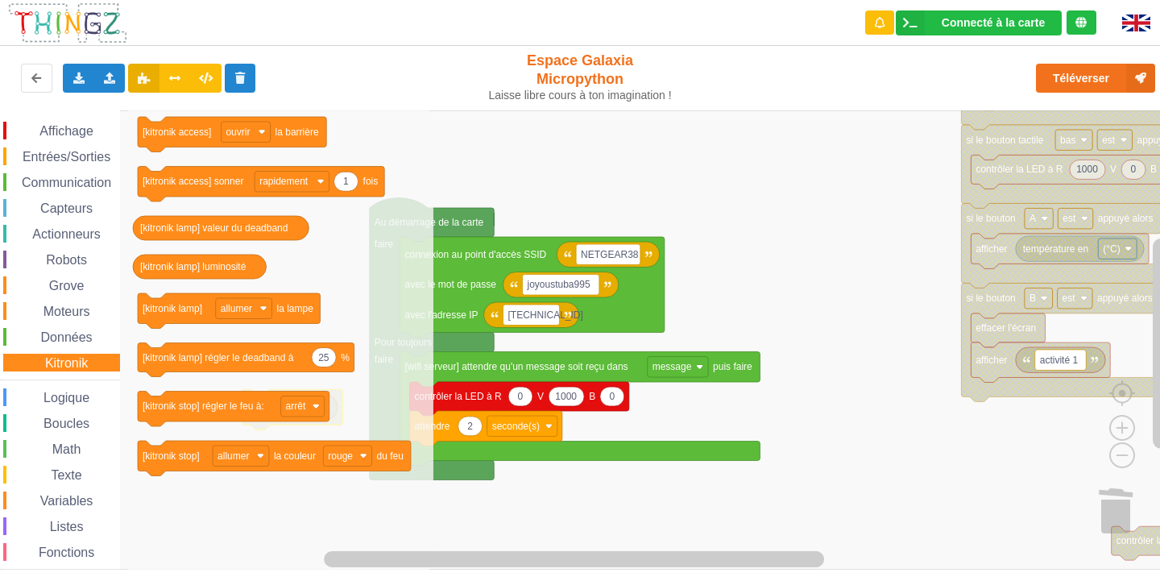
click at [63, 501] on span "Variables" at bounding box center [67, 501] width 58 height 14
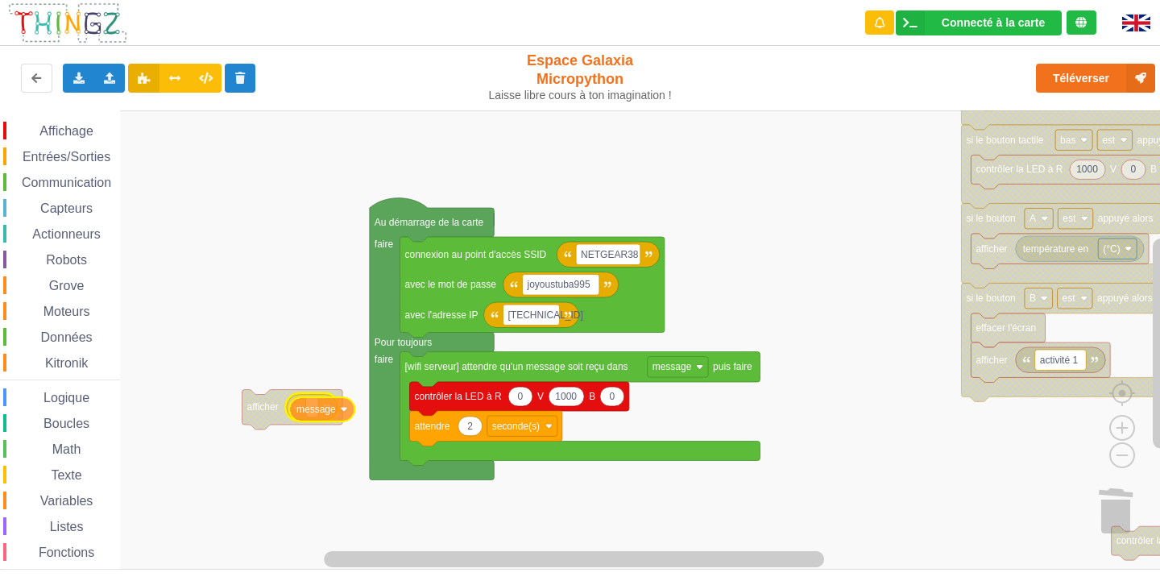
click at [314, 417] on div "Affichage Entrées/Sorties Communication Capteurs Actionneurs Robots Grove Moteu…" at bounding box center [585, 339] width 1171 height 459
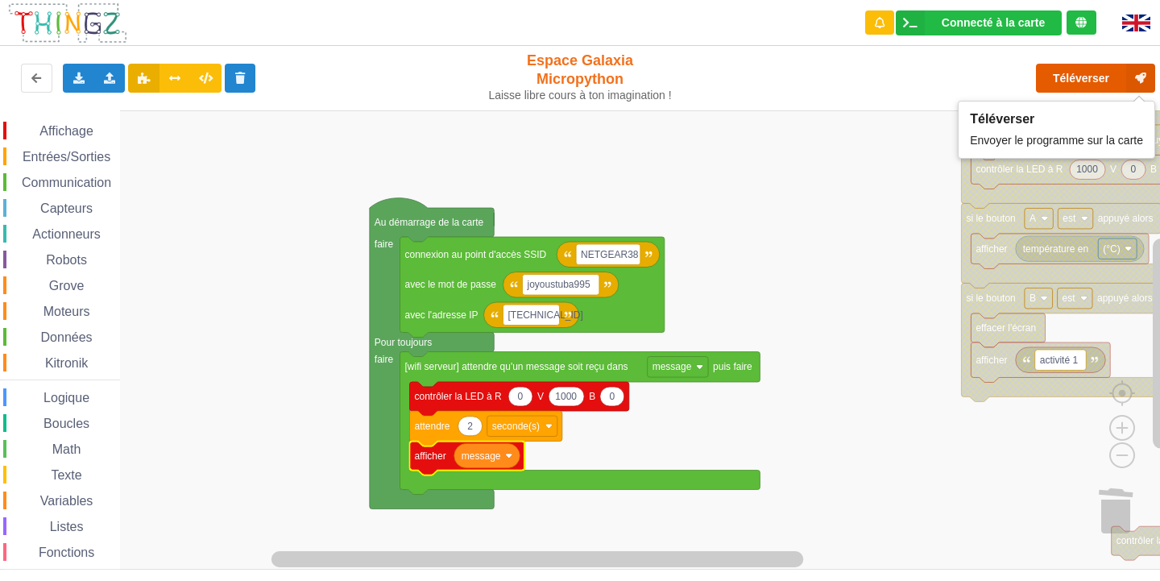
click at [1065, 86] on button "Téléverser" at bounding box center [1095, 78] width 119 height 29
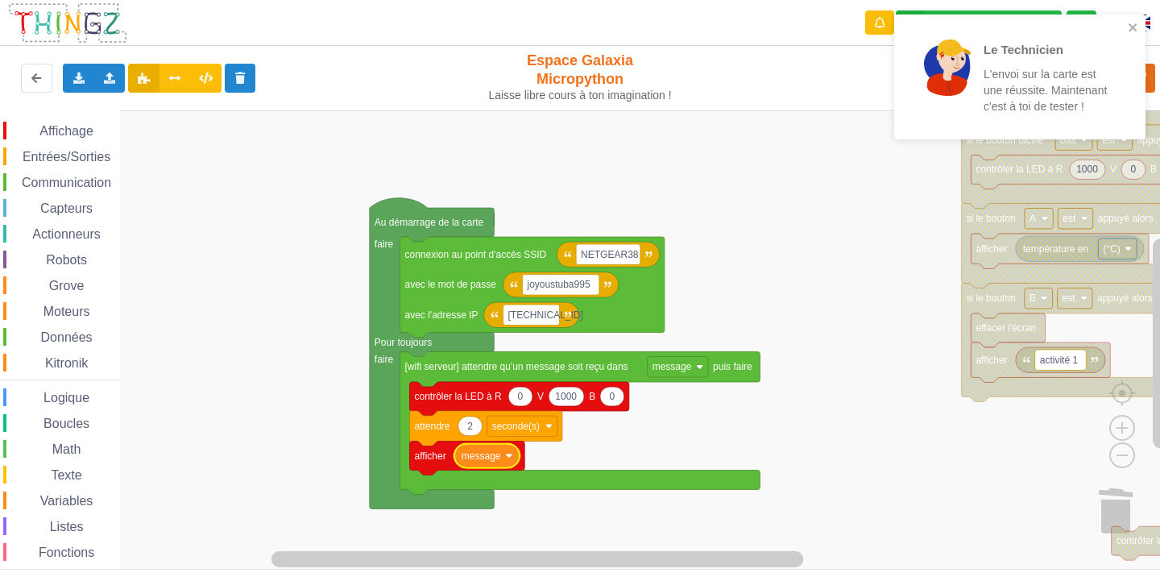
click at [507, 462] on icon "Espace de travail de Blocky" at bounding box center [486, 456] width 65 height 24
click at [631, 461] on rect "Espace de travail de Blocky" at bounding box center [585, 339] width 1171 height 459
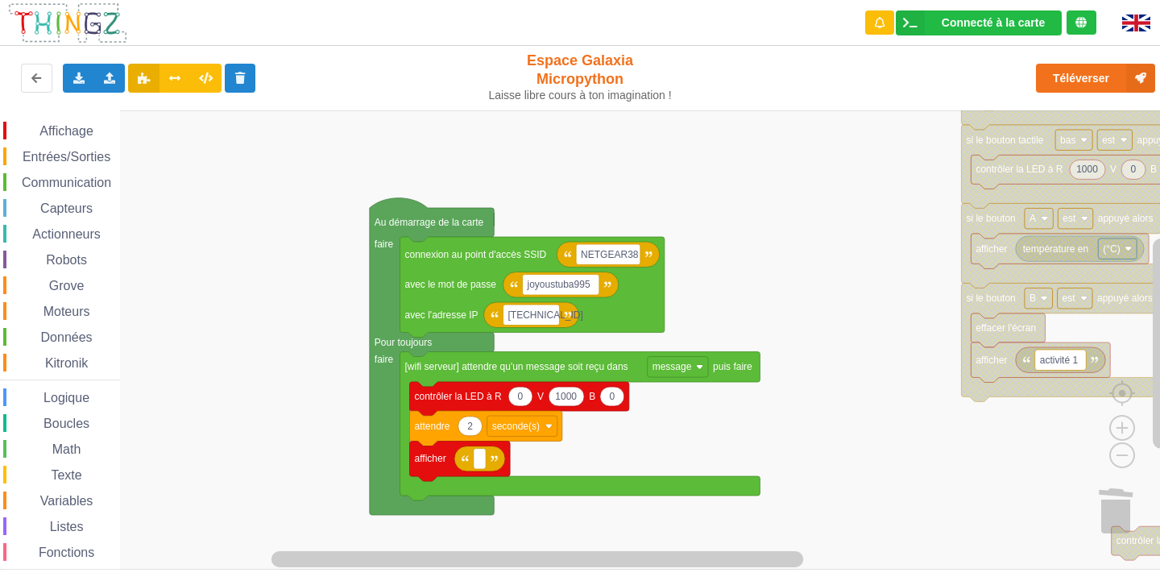
click at [80, 159] on span "Entrées/Sorties" at bounding box center [66, 157] width 93 height 14
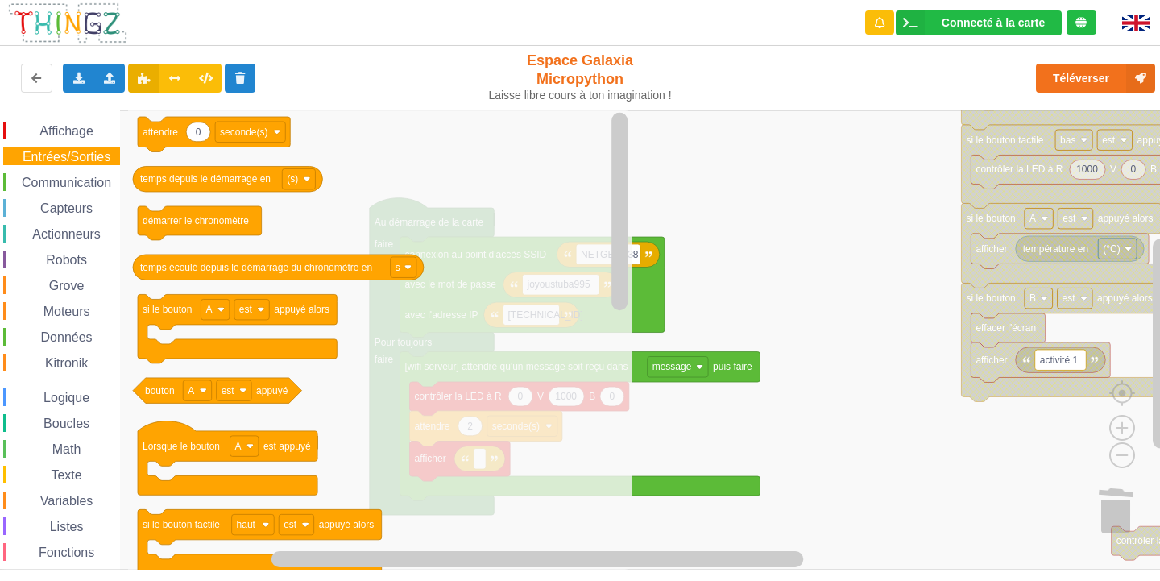
click at [79, 491] on div "Variables" at bounding box center [61, 500] width 117 height 18
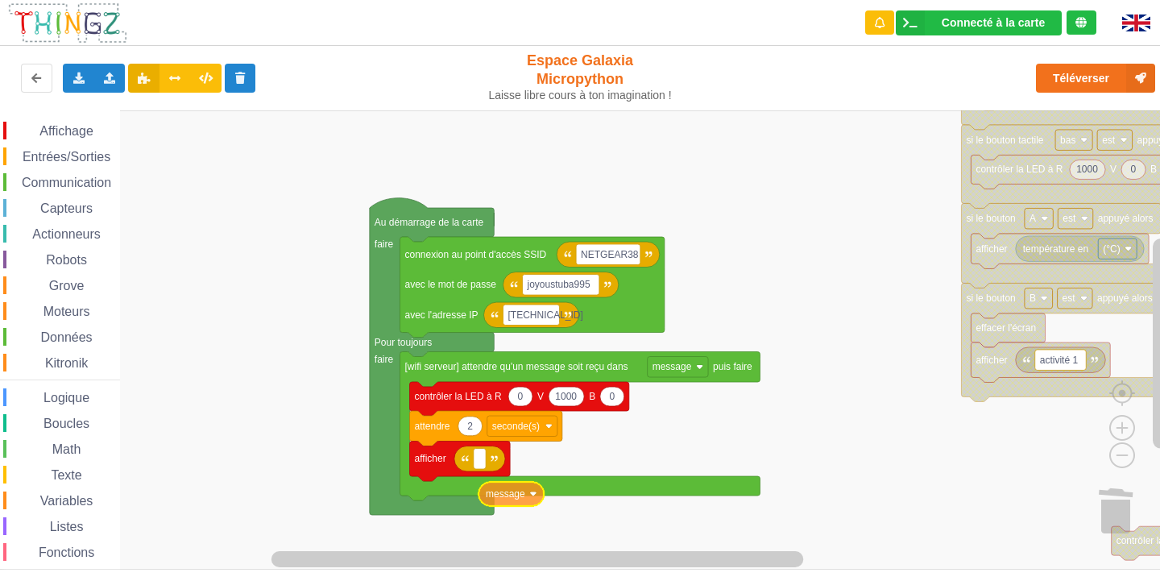
click at [516, 489] on div "Affichage Entrées/Sorties Communication Capteurs Actionneurs Robots Grove Moteu…" at bounding box center [585, 339] width 1171 height 459
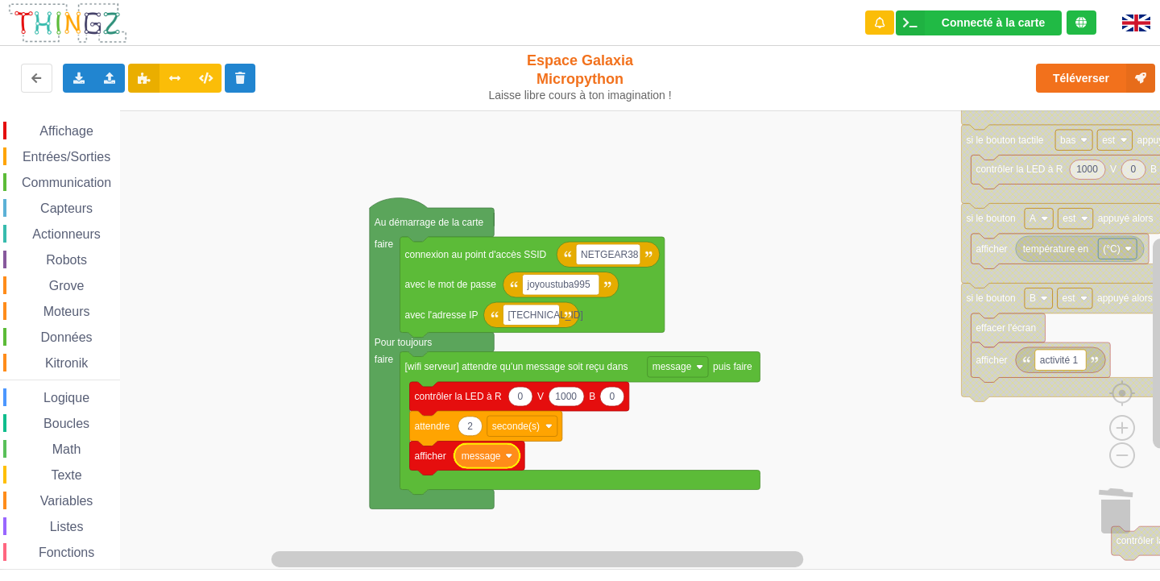
click at [483, 462] on icon "Espace de travail de Blocky" at bounding box center [486, 456] width 65 height 24
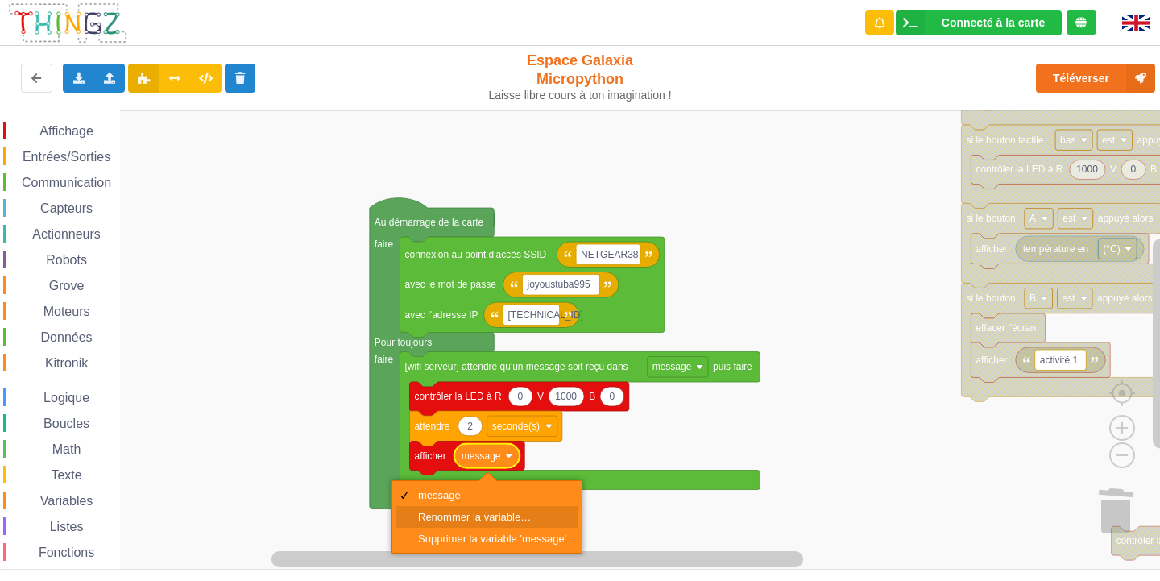
click at [501, 515] on div "Renommer la variable…" at bounding box center [492, 517] width 148 height 12
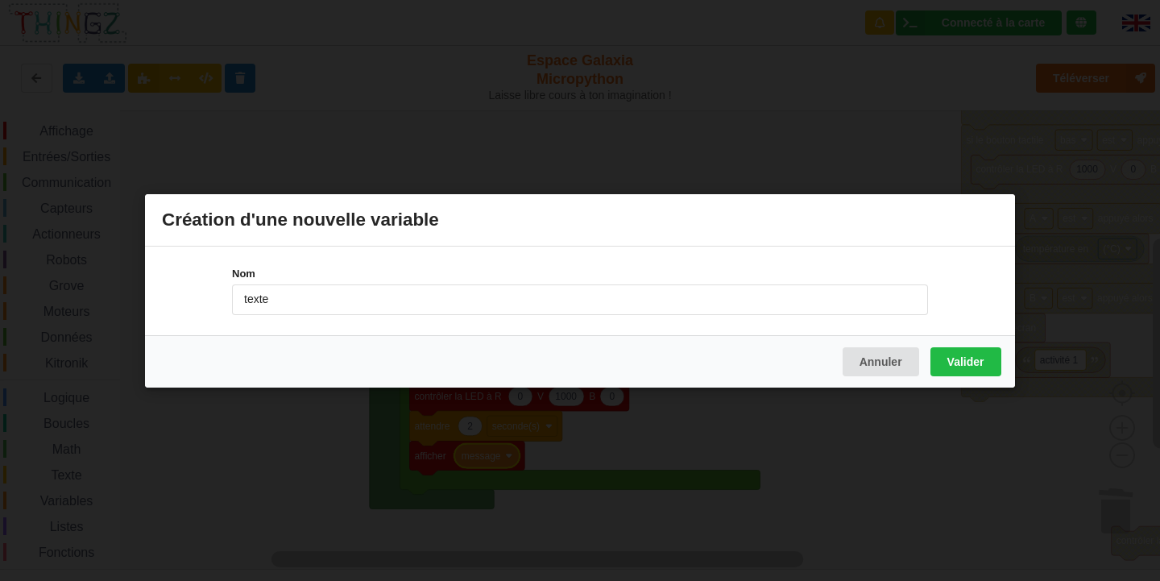
type input "texte"
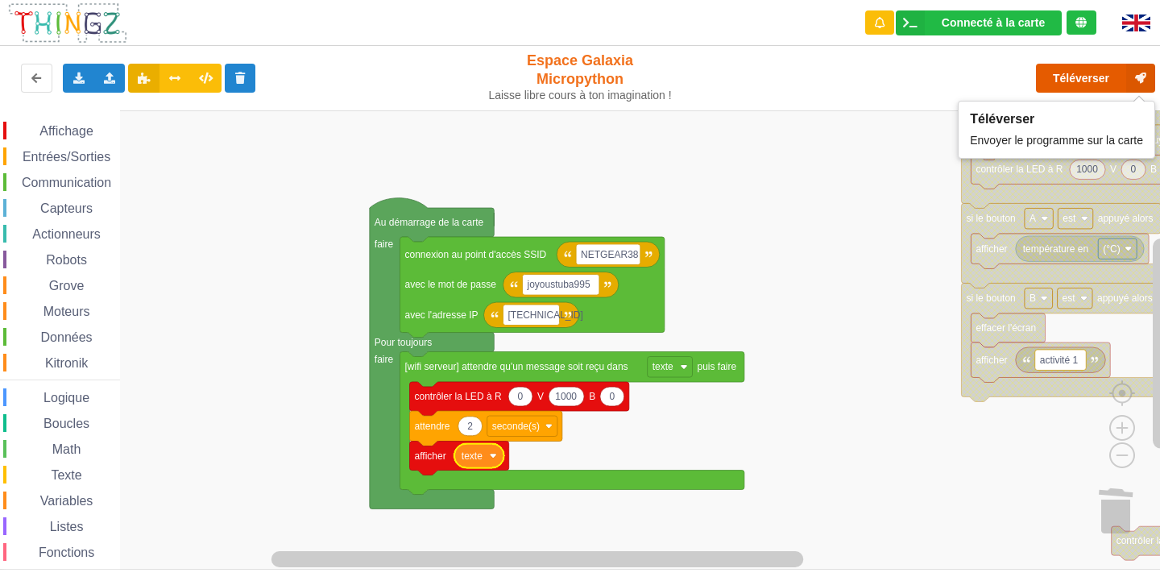
click at [1087, 68] on button "Téléverser" at bounding box center [1095, 78] width 119 height 29
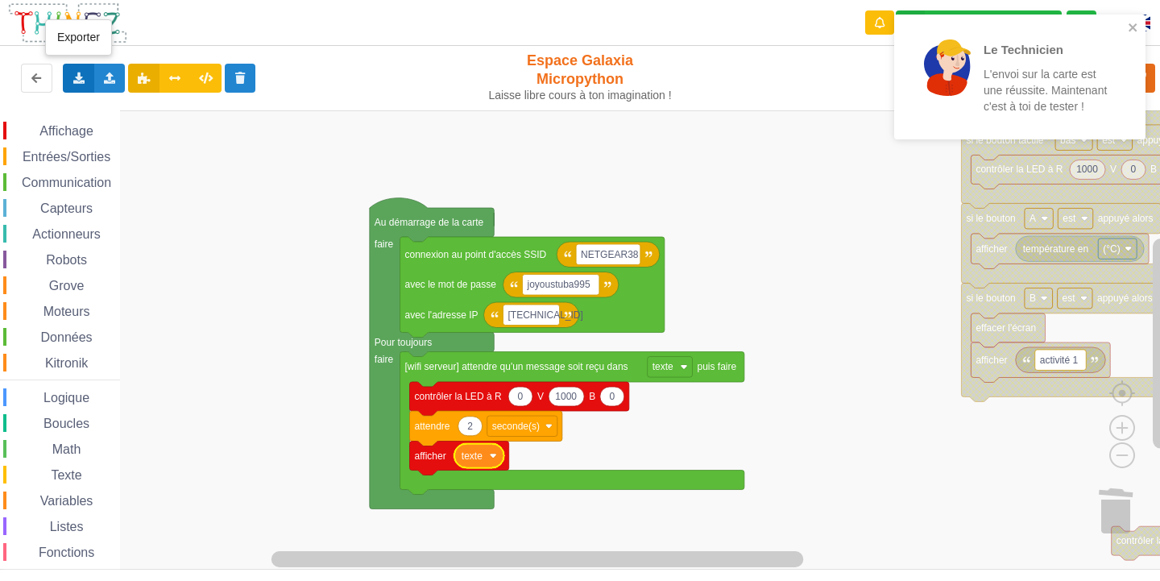
click at [80, 77] on icon at bounding box center [79, 77] width 14 height 10
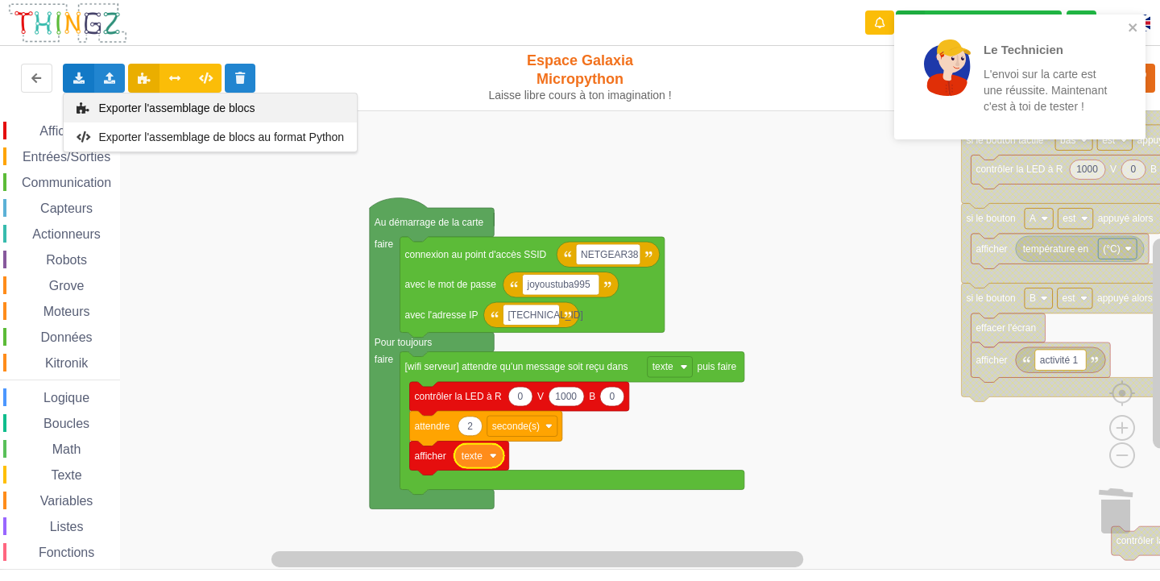
click at [98, 101] on div "Exporter l'assemblage de blocs" at bounding box center [210, 107] width 293 height 29
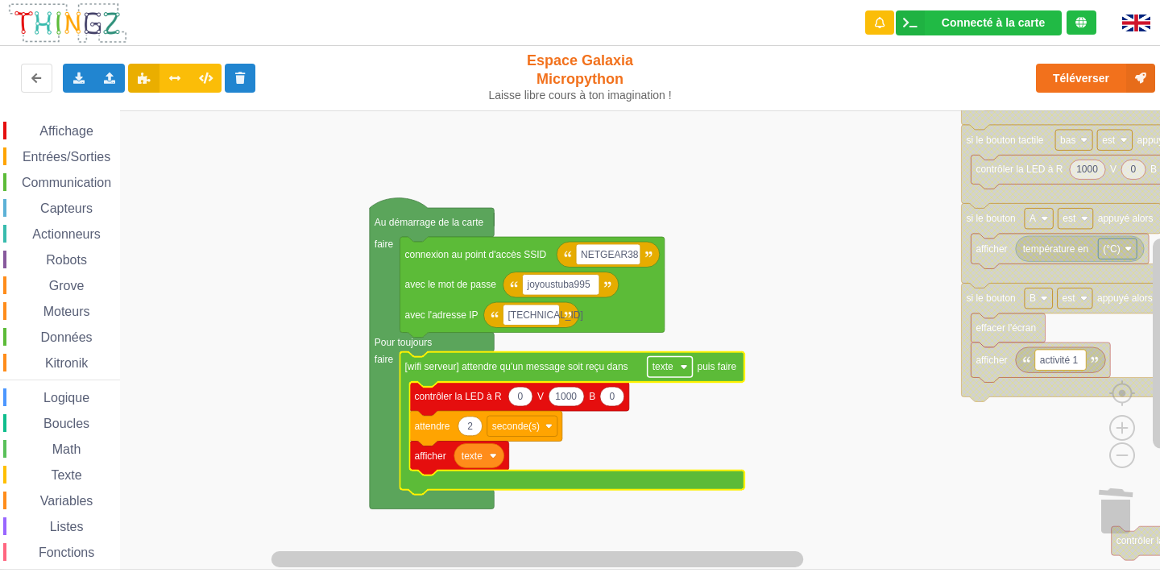
click at [686, 370] on rect "Espace de travail de Blocky" at bounding box center [669, 367] width 45 height 21
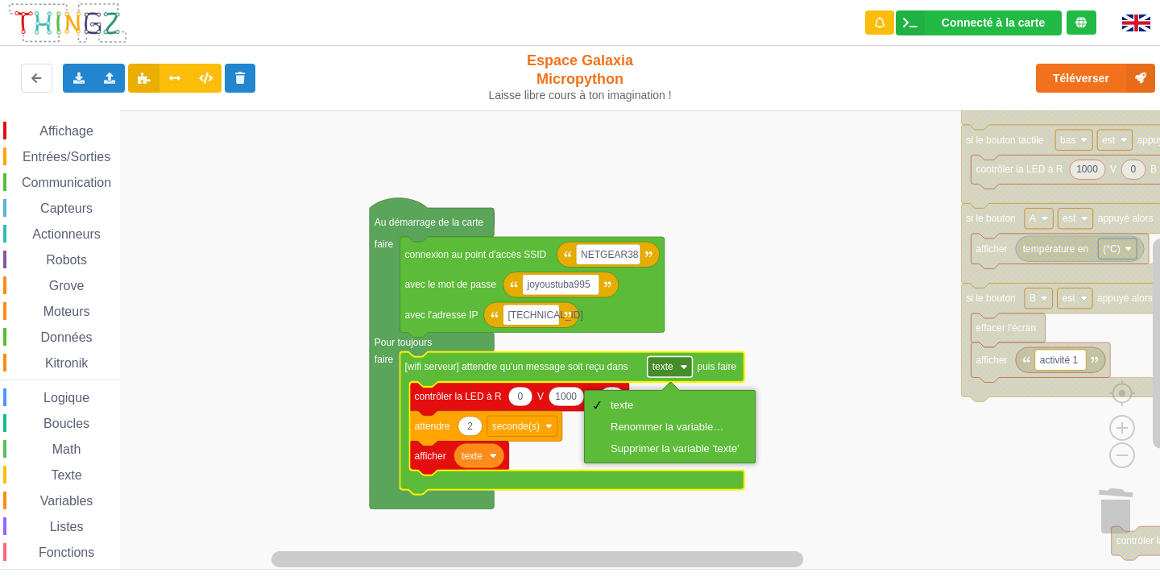
click at [686, 370] on rect "Espace de travail de Blocky" at bounding box center [669, 367] width 45 height 21
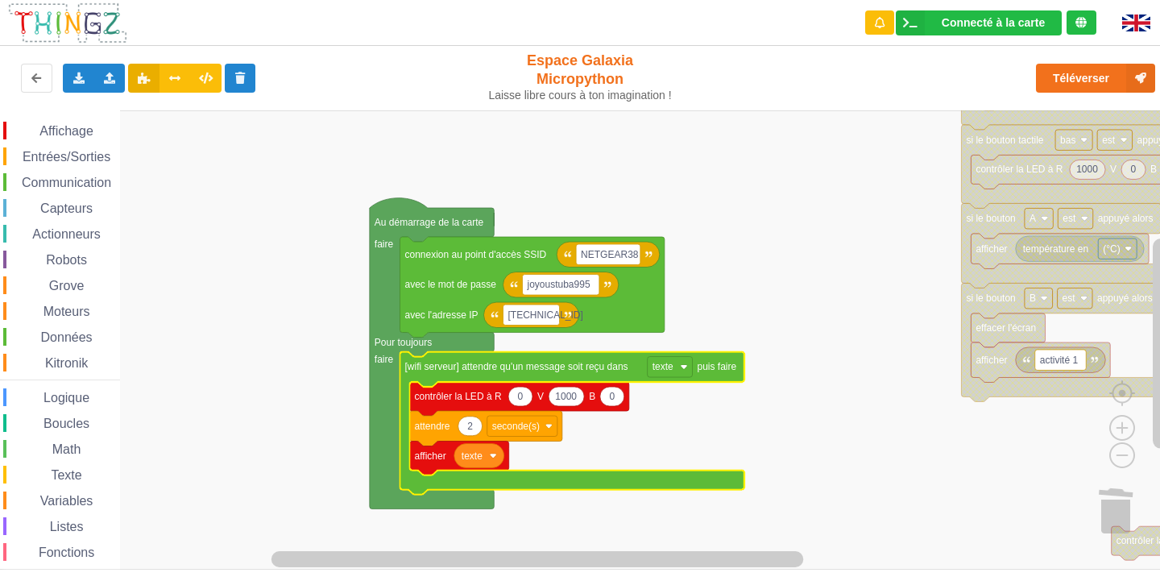
click at [867, 235] on rect "Espace de travail de Blocky" at bounding box center [585, 339] width 1171 height 459
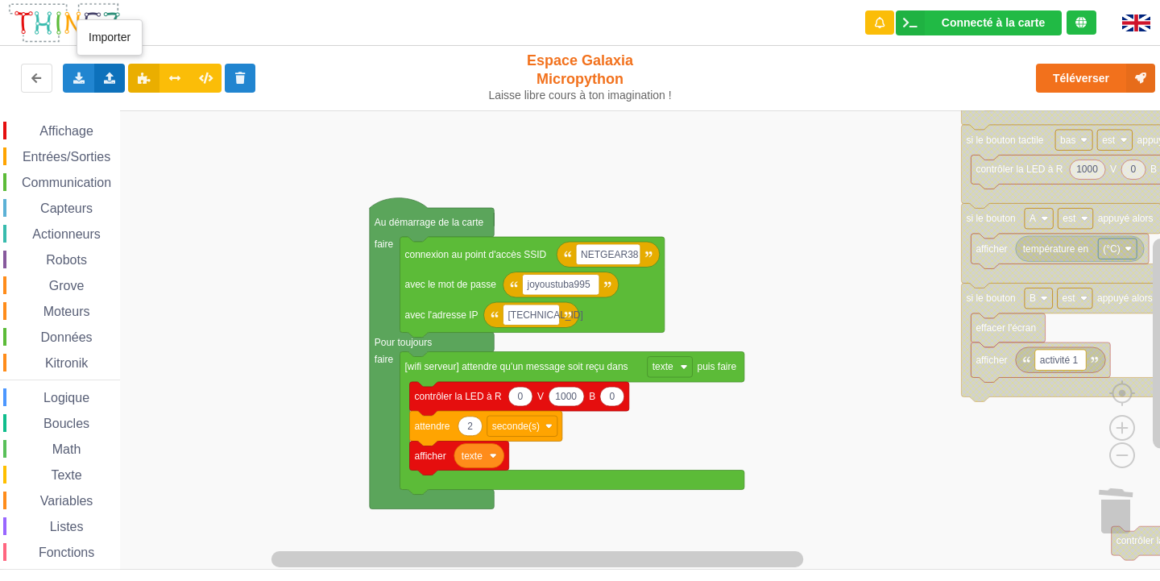
click at [113, 77] on icon at bounding box center [110, 77] width 14 height 10
click at [188, 113] on span "Importer un assemblage de blocs" at bounding box center [222, 107] width 167 height 13
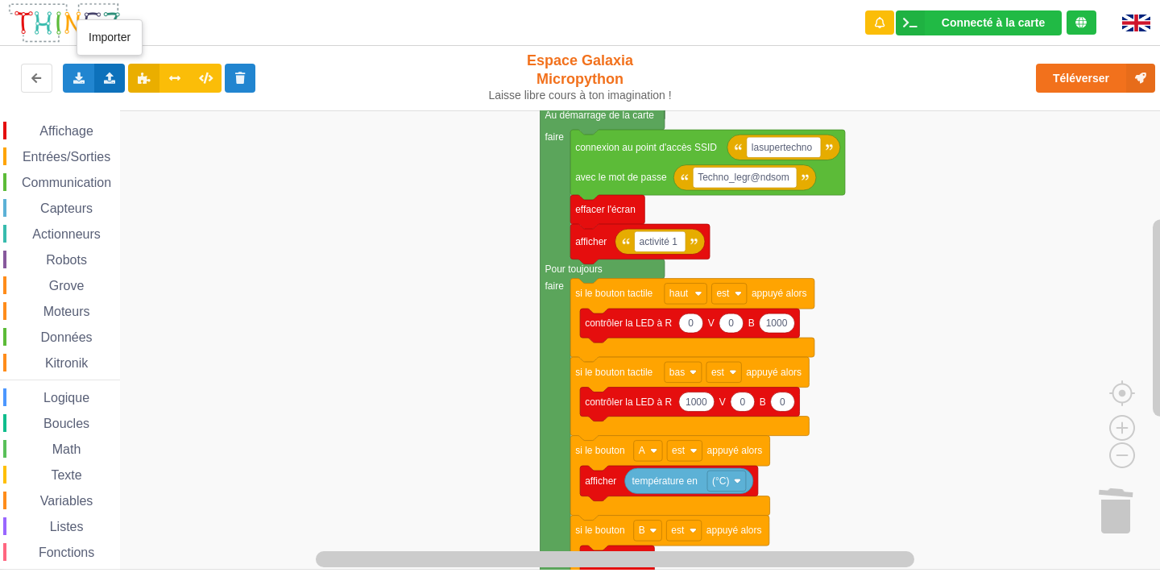
click at [107, 79] on icon at bounding box center [110, 77] width 14 height 10
click at [119, 106] on icon at bounding box center [124, 107] width 14 height 11
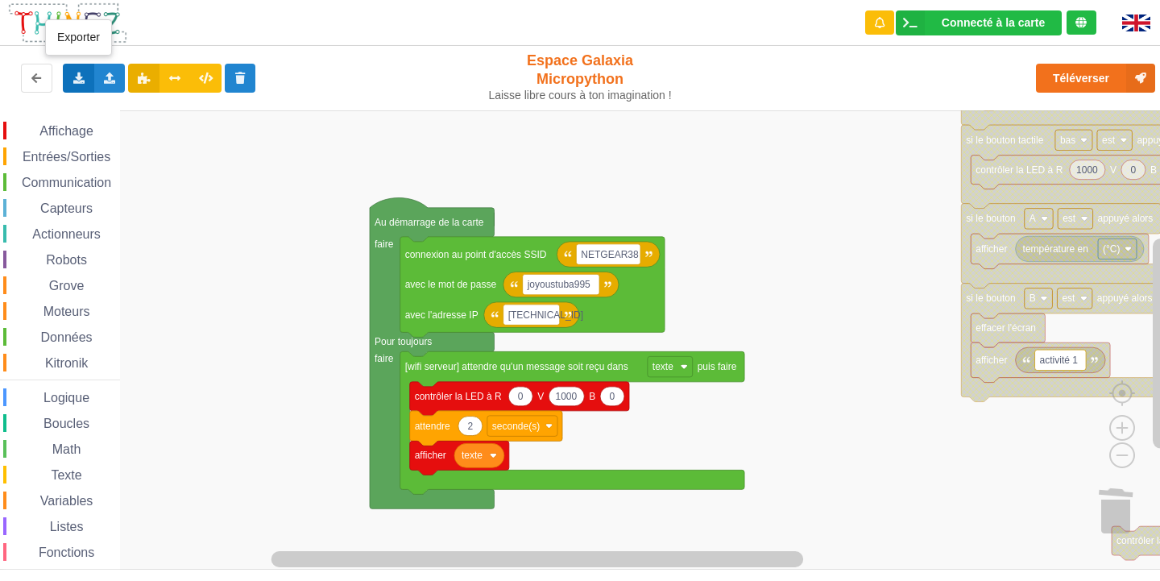
click at [79, 66] on div "Exporter l'assemblage de blocs Exporter l'assemblage de blocs au format Python" at bounding box center [78, 78] width 31 height 29
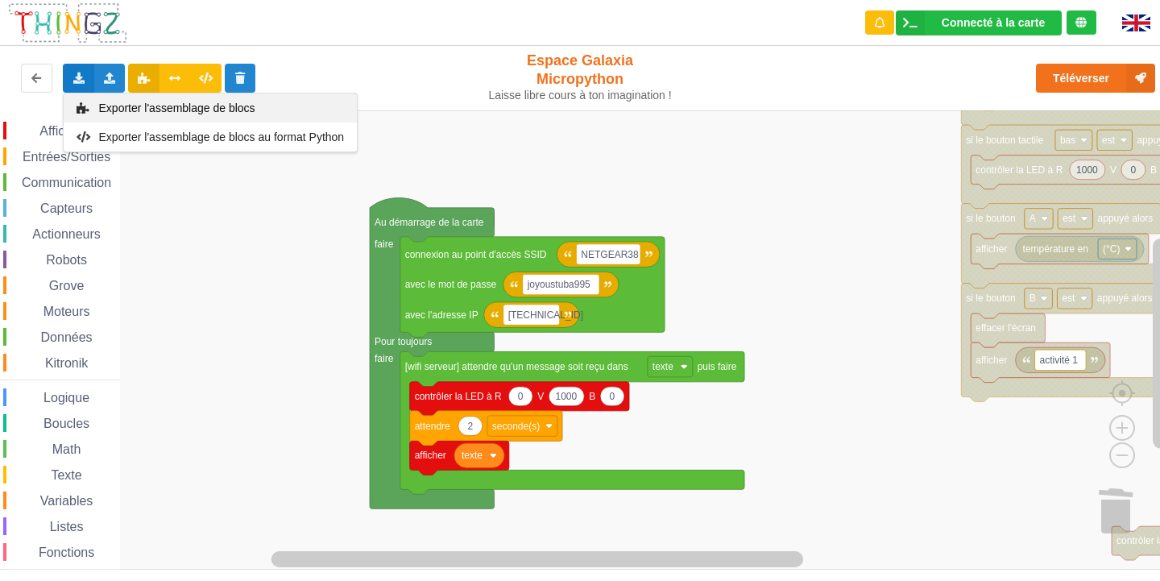
click at [138, 99] on div "Exporter l'assemblage de blocs" at bounding box center [210, 107] width 293 height 29
